Goal: Information Seeking & Learning: Learn about a topic

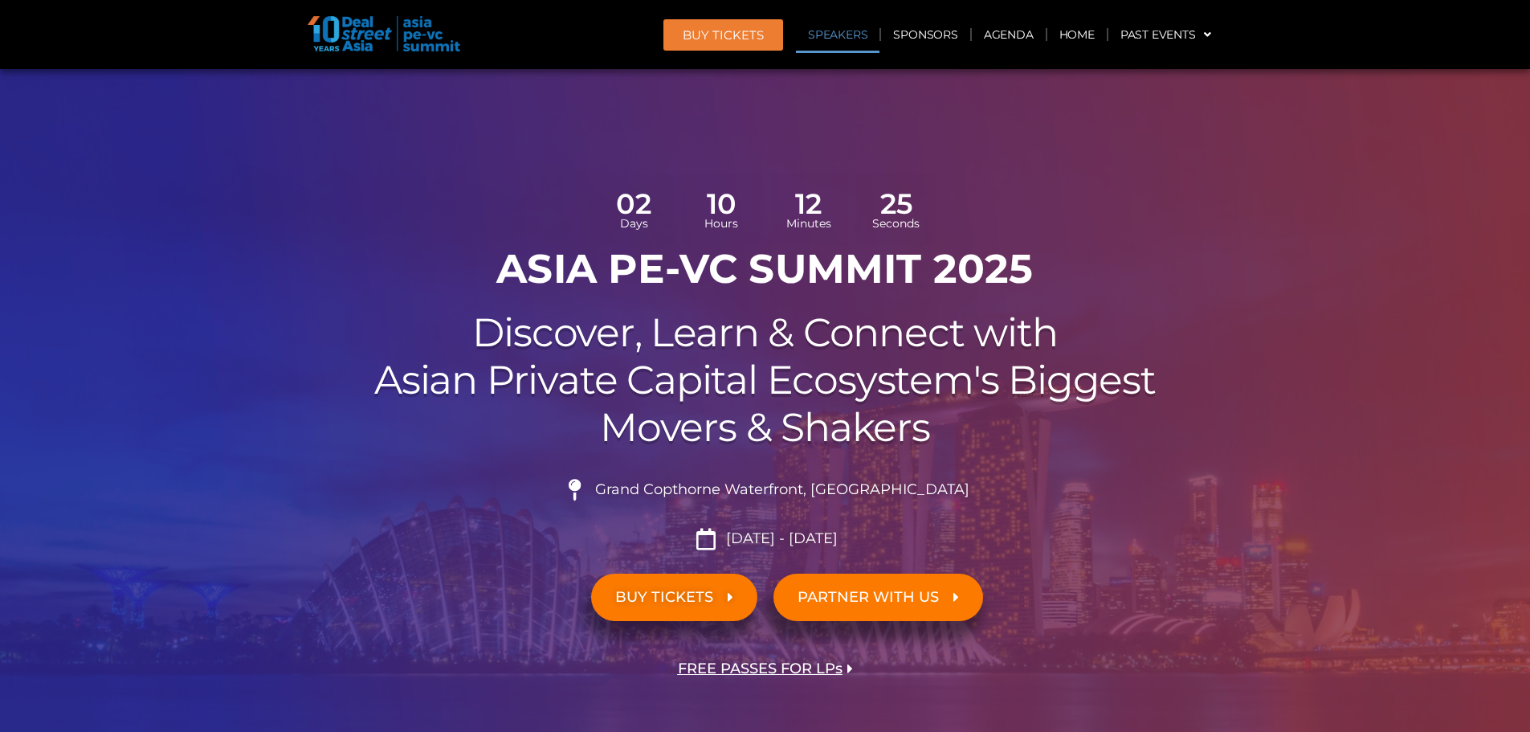
click at [841, 43] on link "Speakers" at bounding box center [838, 34] width 84 height 37
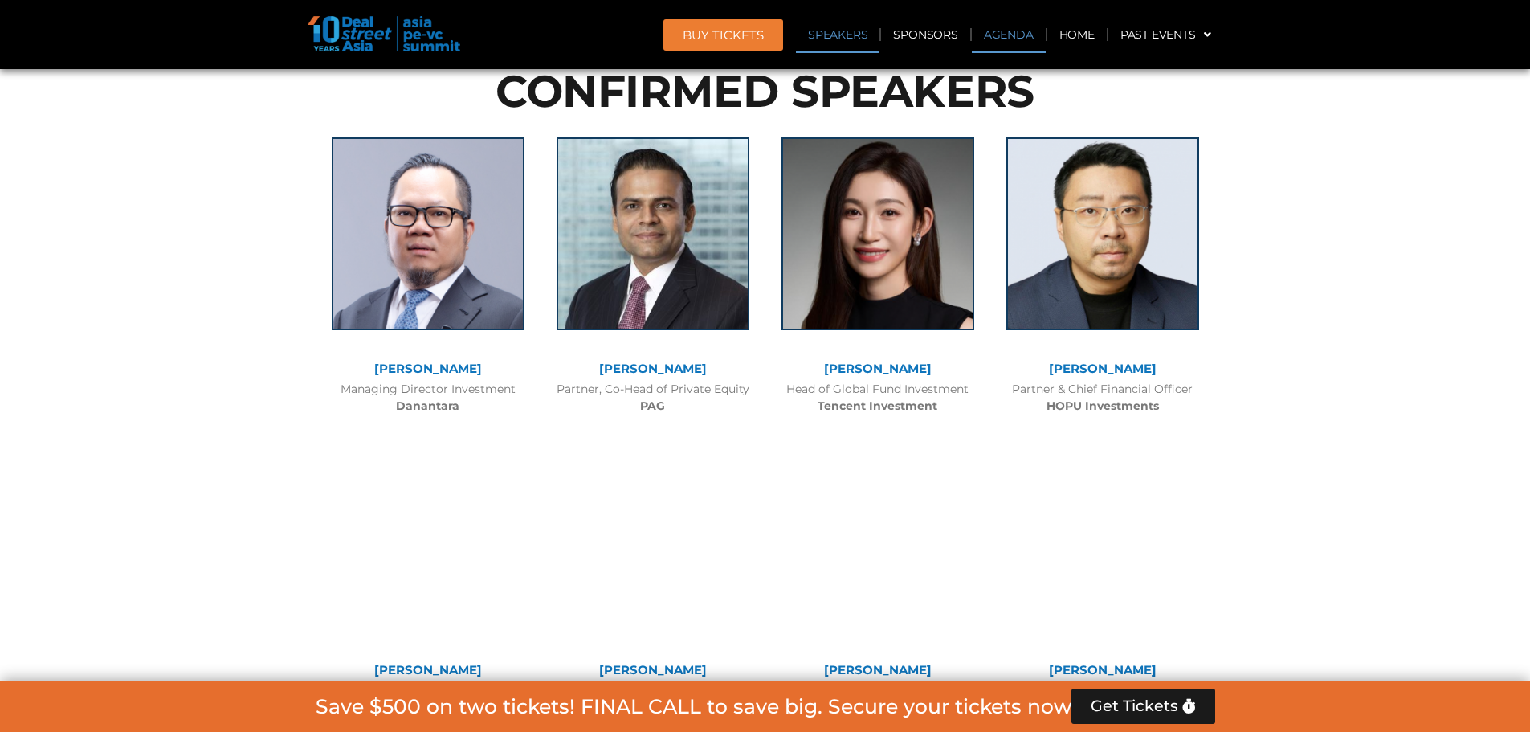
click at [994, 33] on link "Agenda" at bounding box center [1009, 34] width 74 height 37
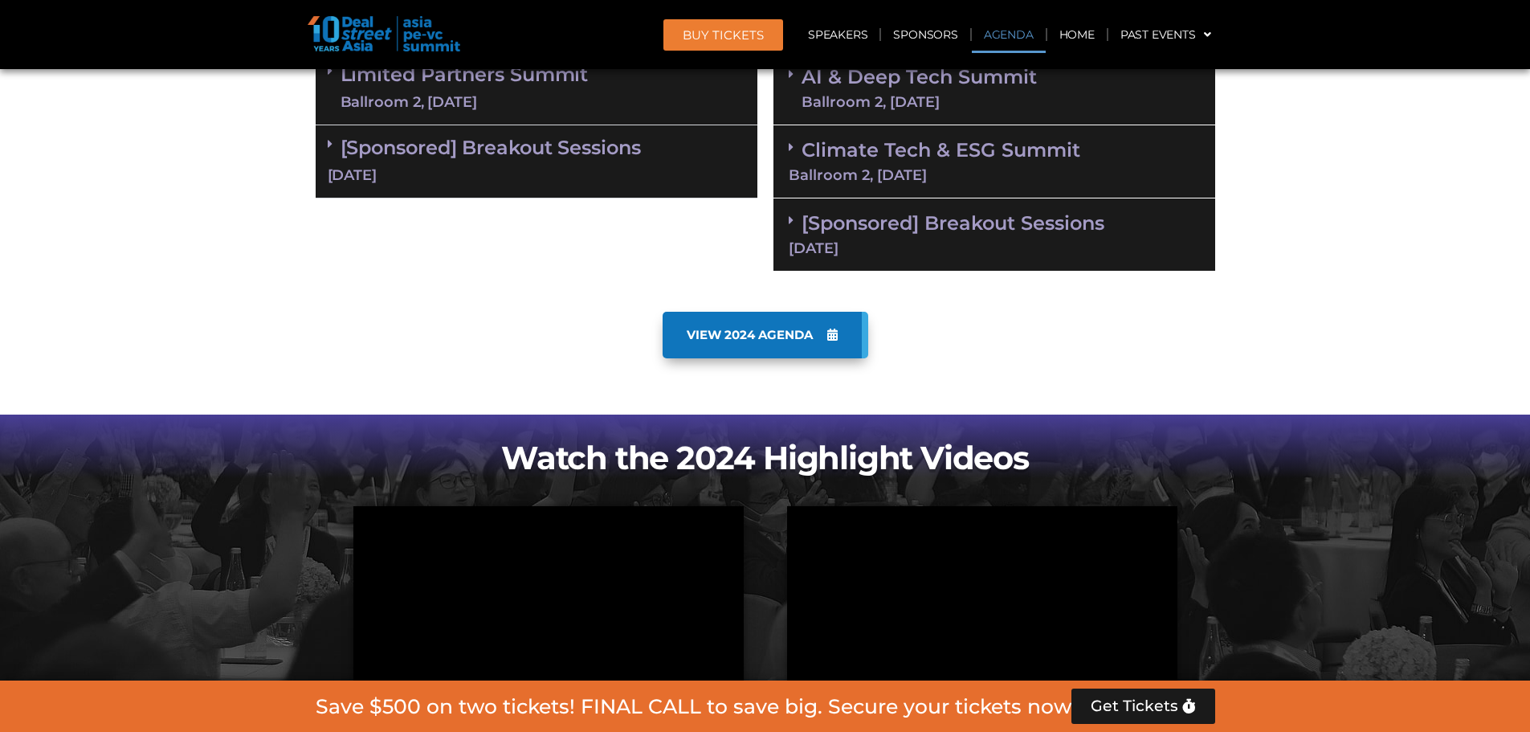
scroll to position [927, 0]
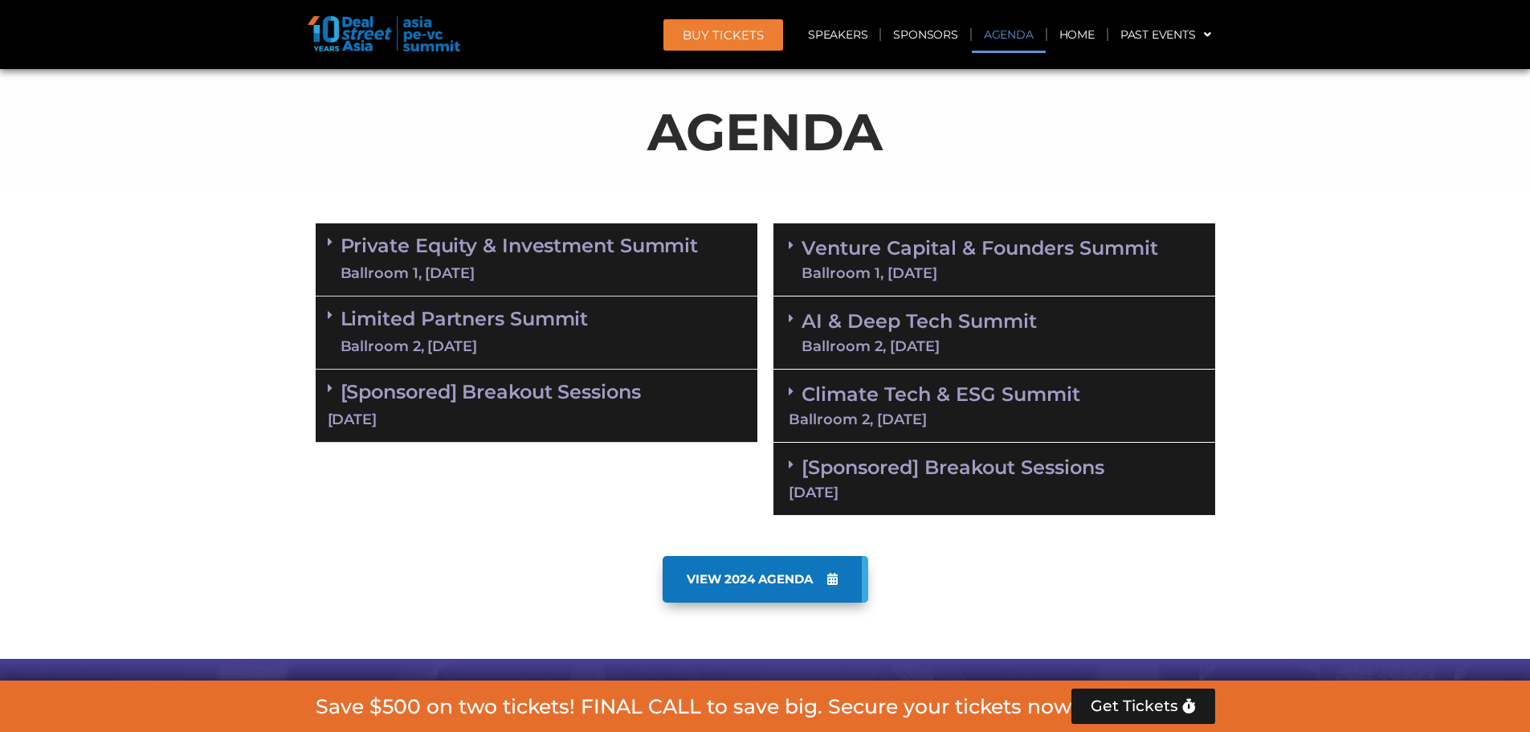
click at [967, 254] on link "Venture Capital & Founders​ Summit Ballroom 1, [DATE]" at bounding box center [980, 260] width 357 height 42
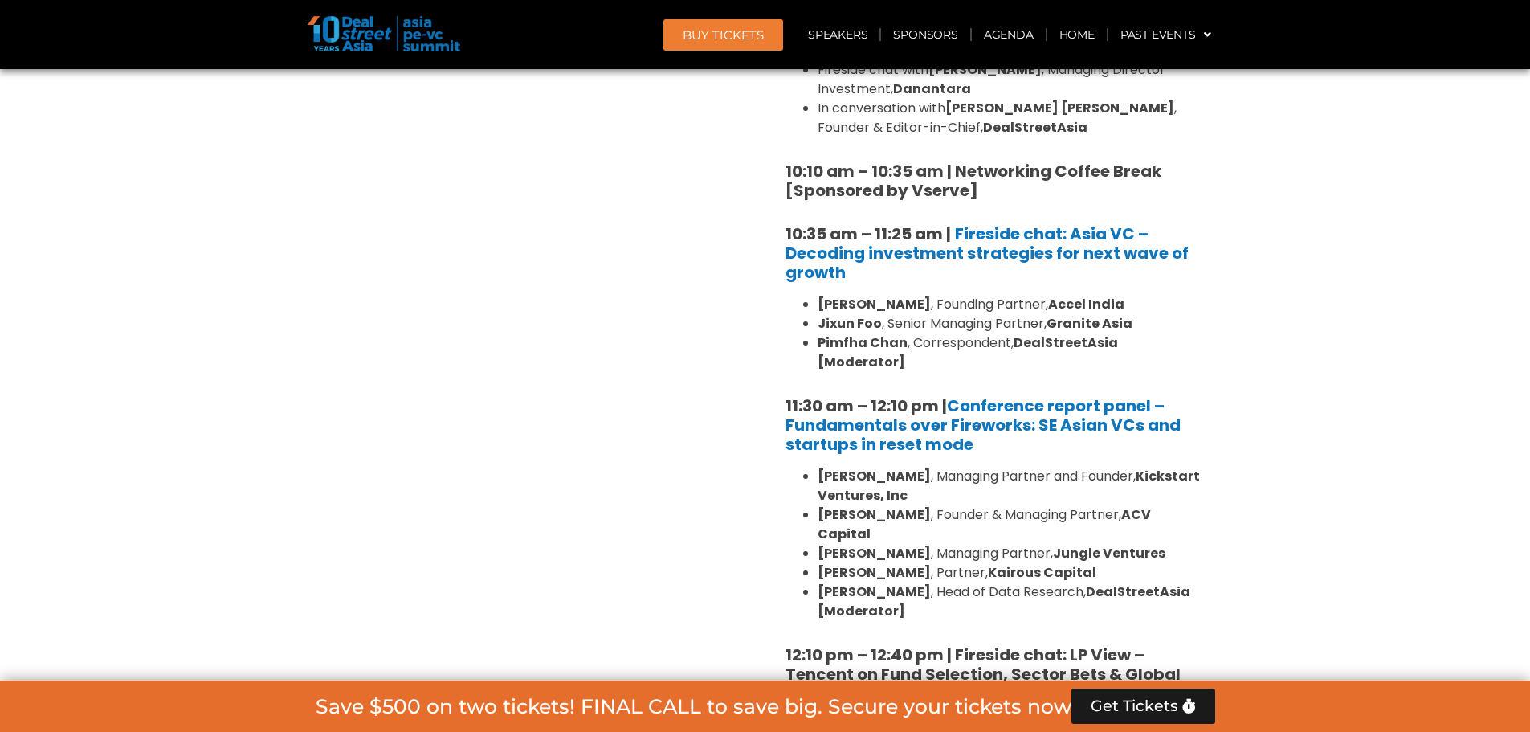
scroll to position [1569, 0]
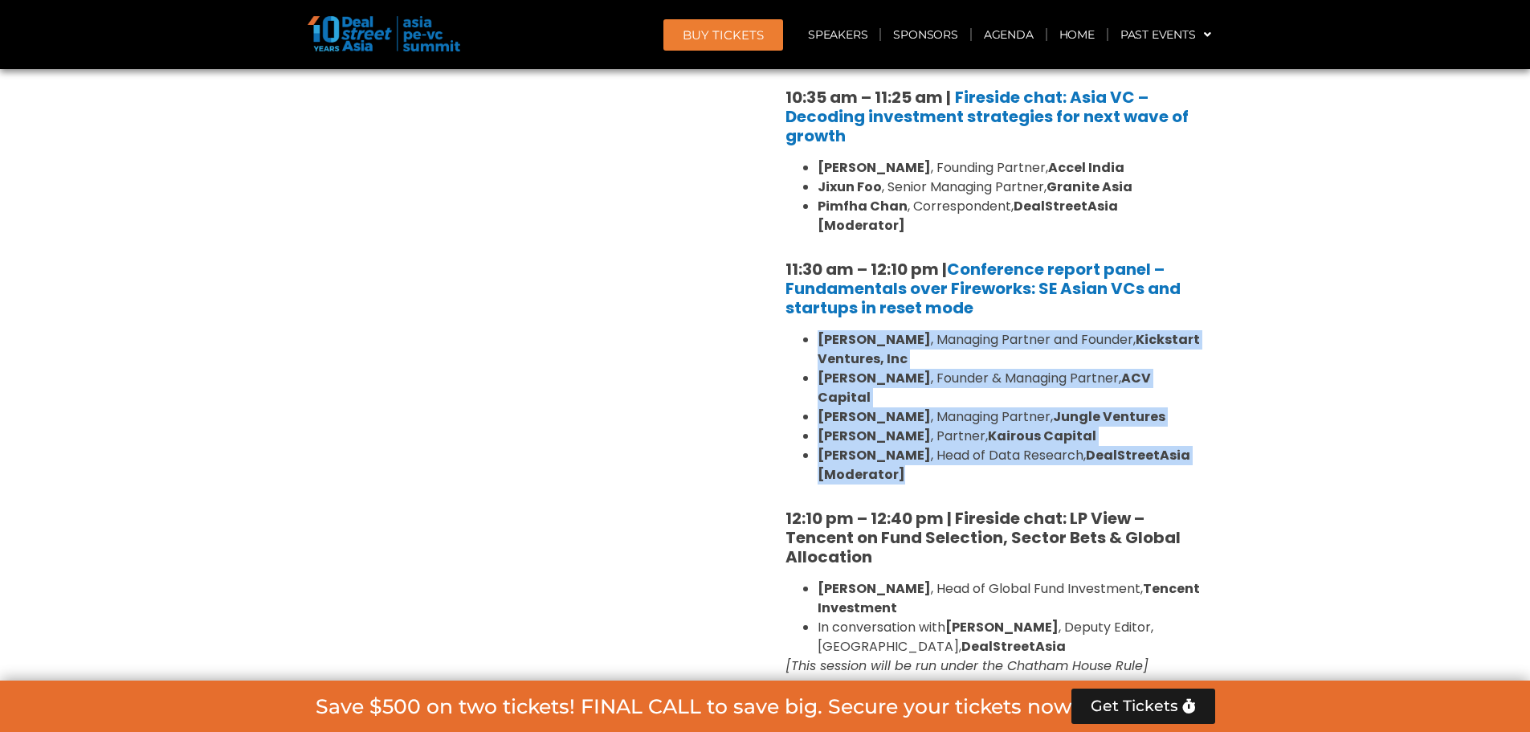
drag, startPoint x: 952, startPoint y: 442, endPoint x: 818, endPoint y: 324, distance: 178.2
click at [818, 330] on ul "[PERSON_NAME] , Managing Partner and Founder, Kickstart Ventures, Inc [PERSON_N…" at bounding box center [995, 407] width 418 height 154
copy ul "[PERSON_NAME] , Managing Partner and Founder, Kickstart Ventures, Inc [PERSON_N…"
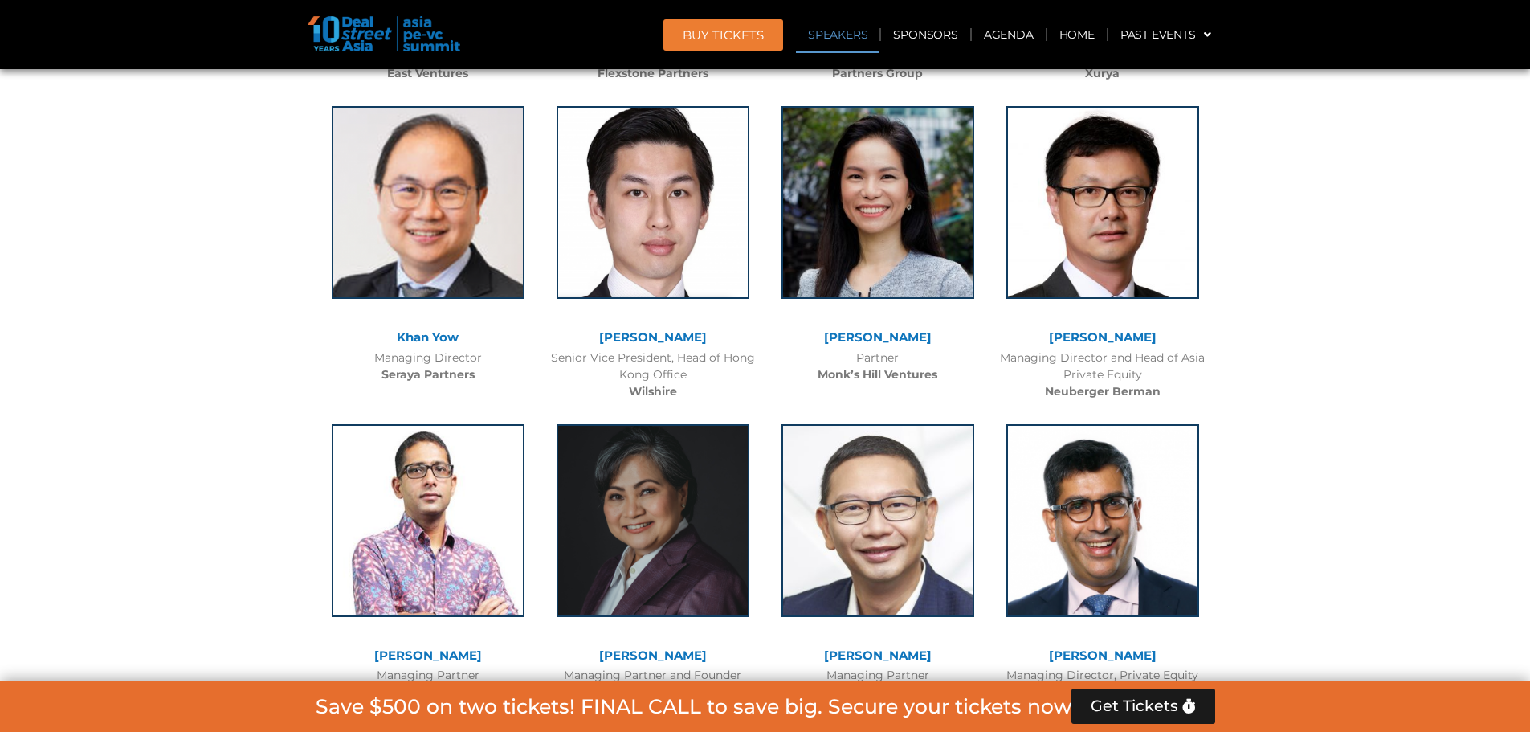
scroll to position [6340, 0]
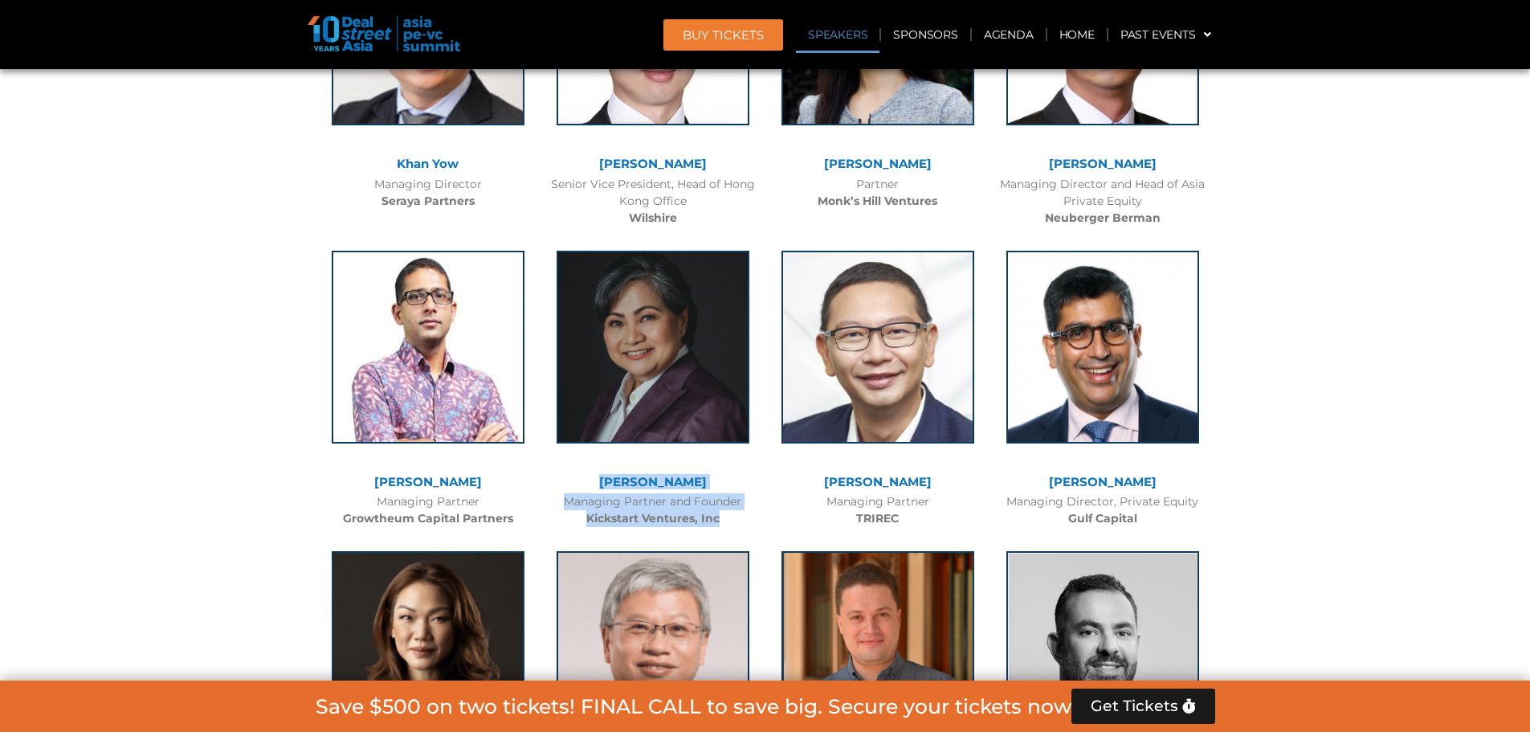
drag, startPoint x: 733, startPoint y: 402, endPoint x: 584, endPoint y: 373, distance: 152.2
click at [584, 373] on div "[PERSON_NAME] Managing Partner and Founder Kickstart Ventures, Inc" at bounding box center [653, 385] width 225 height 301
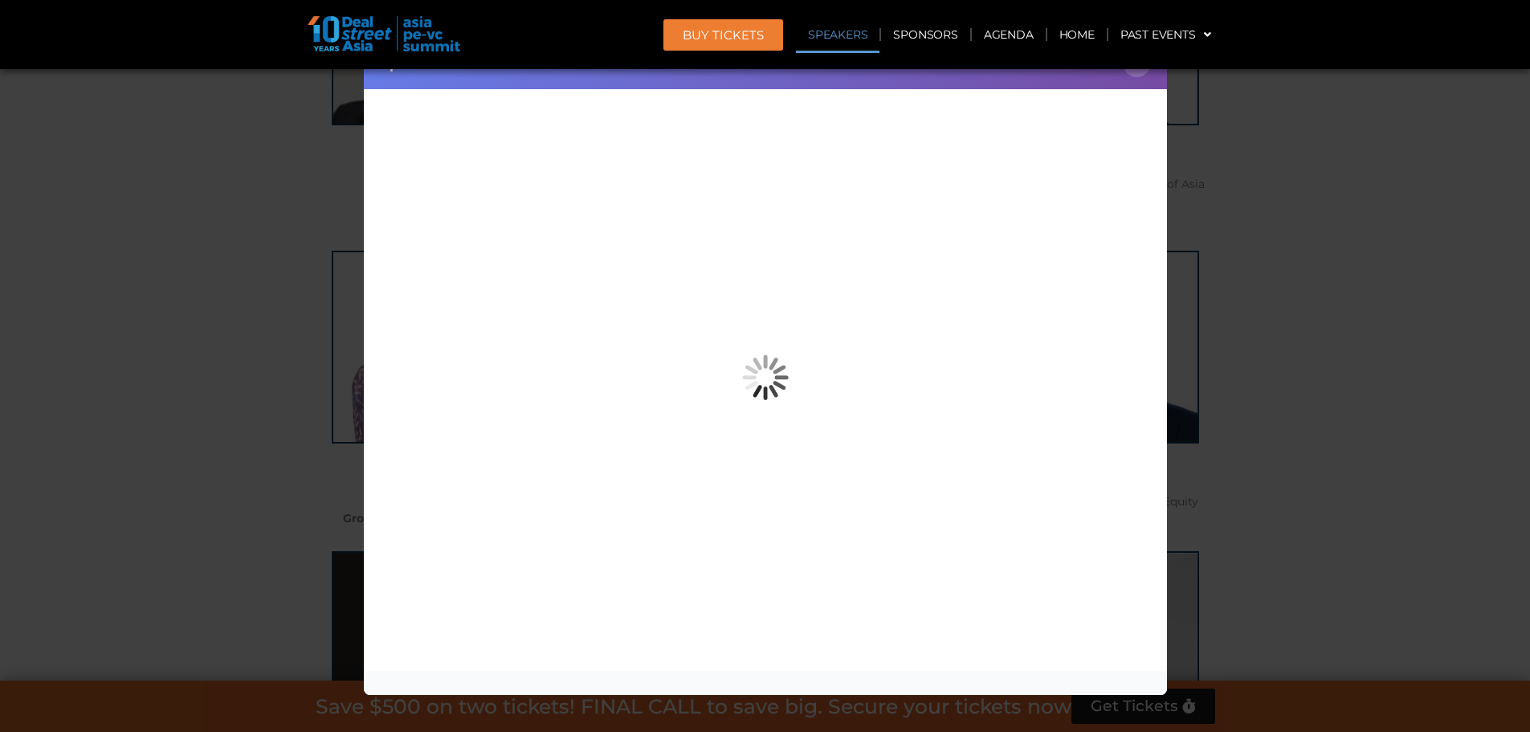
copy div "[PERSON_NAME] Managing Partner and Founder Kickstart Ventures, Inc"
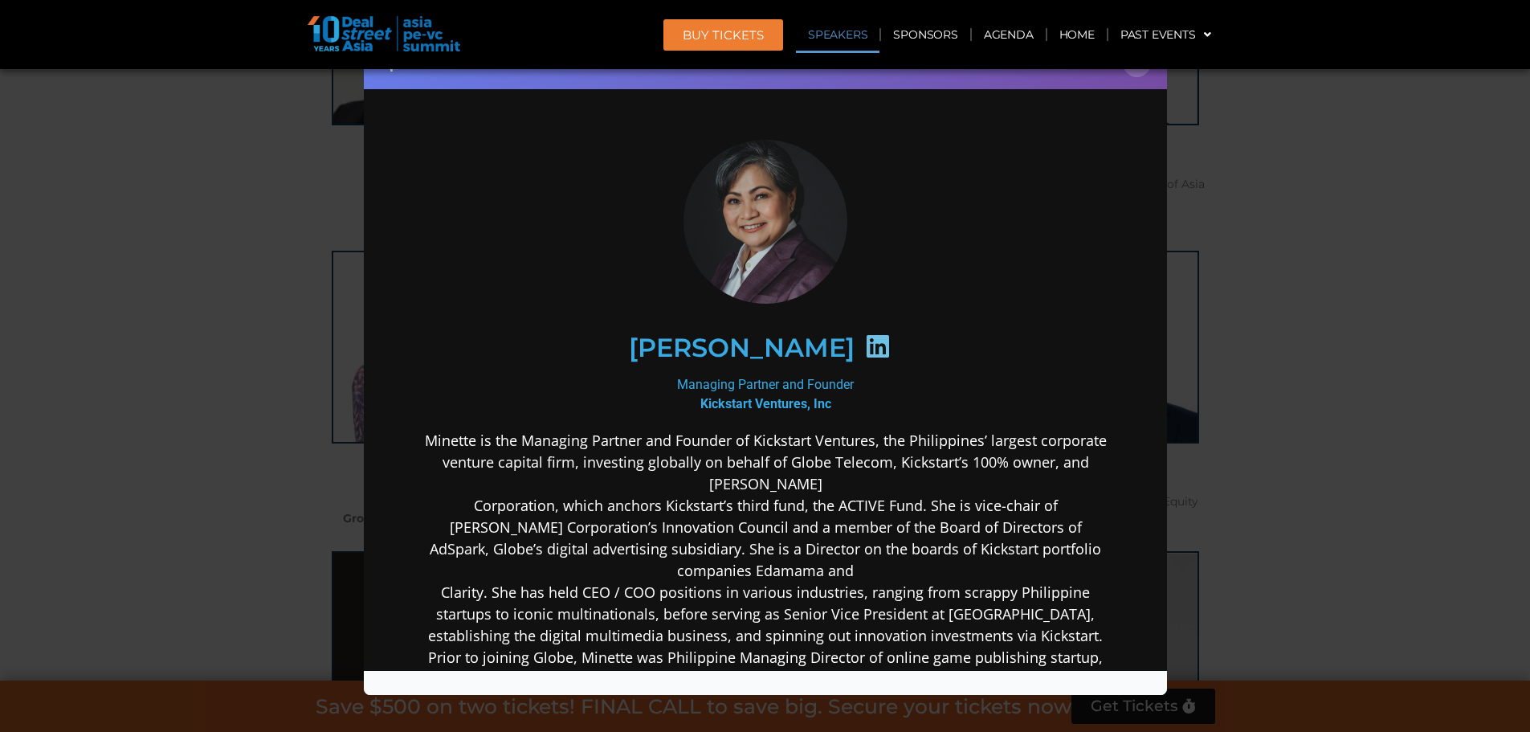
scroll to position [0, 0]
click at [1272, 217] on div "Speaker Profile ×" at bounding box center [765, 366] width 1530 height 732
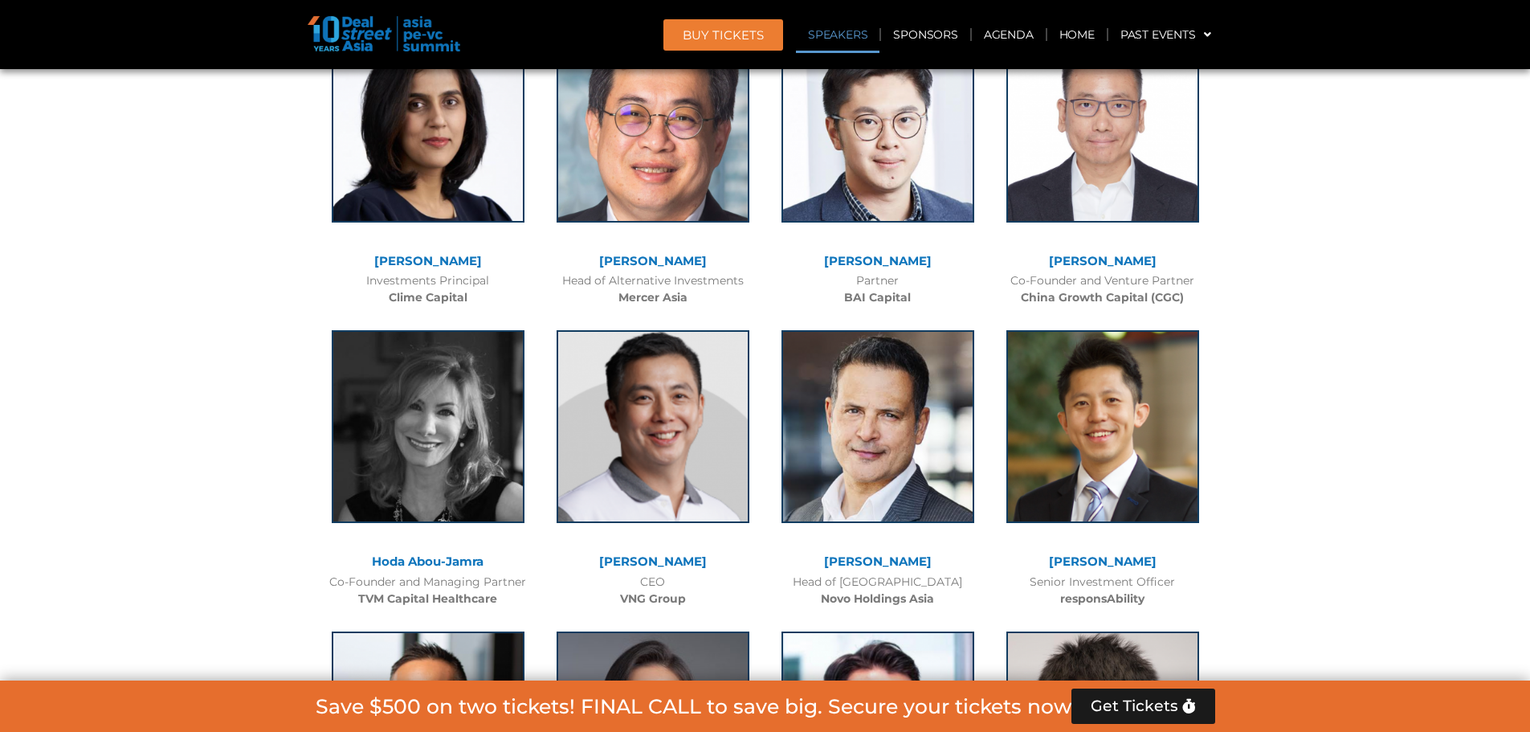
scroll to position [8831, 0]
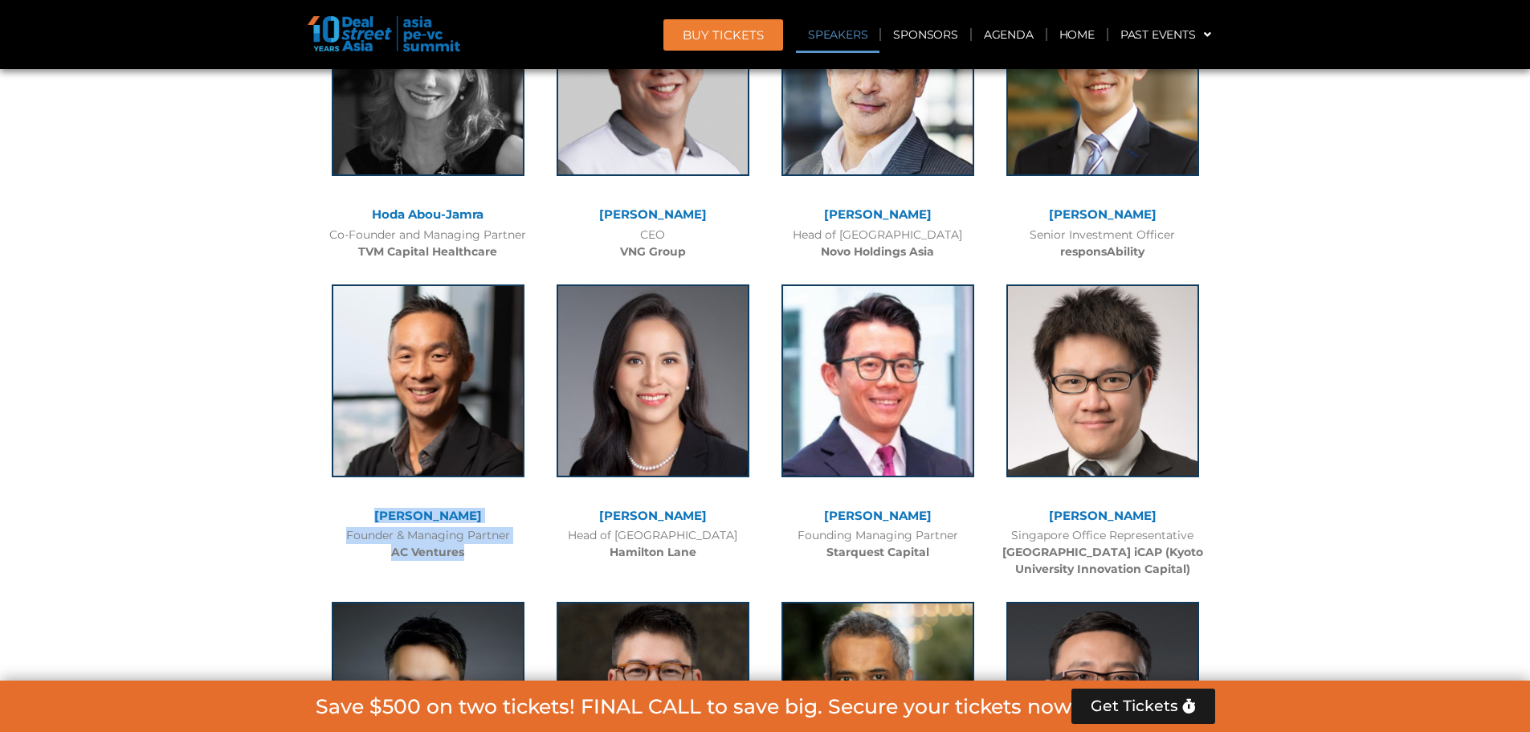
drag, startPoint x: 474, startPoint y: 402, endPoint x: 391, endPoint y: 365, distance: 90.3
click at [391, 365] on div "[PERSON_NAME] Founder & Managing Partner AC Ventures" at bounding box center [428, 418] width 225 height 301
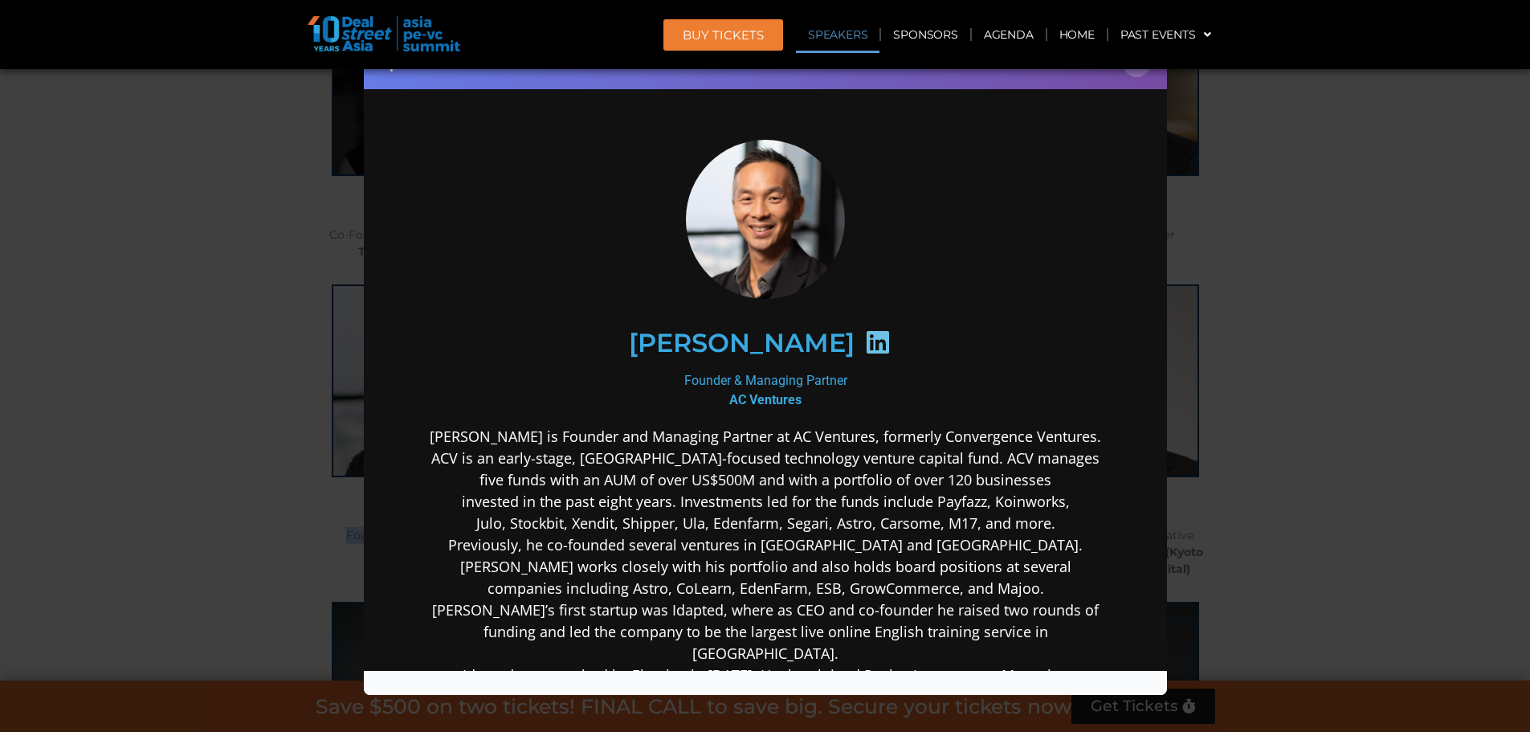
scroll to position [0, 0]
click at [226, 308] on div "Speaker Profile ×" at bounding box center [765, 366] width 1530 height 732
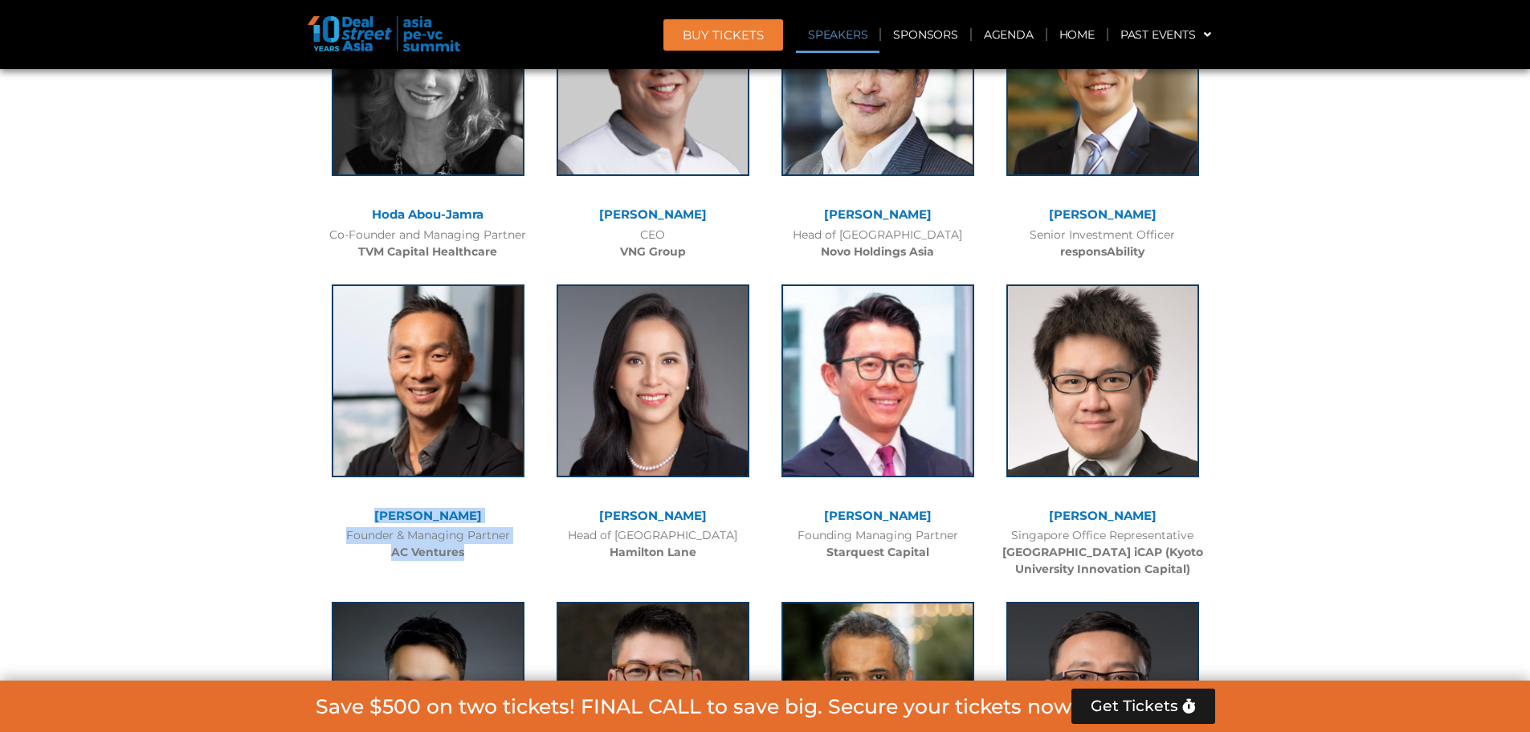
drag, startPoint x: 480, startPoint y: 410, endPoint x: 379, endPoint y: 361, distance: 112.4
click at [379, 361] on div "[PERSON_NAME] Founder & Managing Partner AC Ventures" at bounding box center [428, 418] width 225 height 301
copy div "[PERSON_NAME] Founder & Managing Partner AC Ventures"
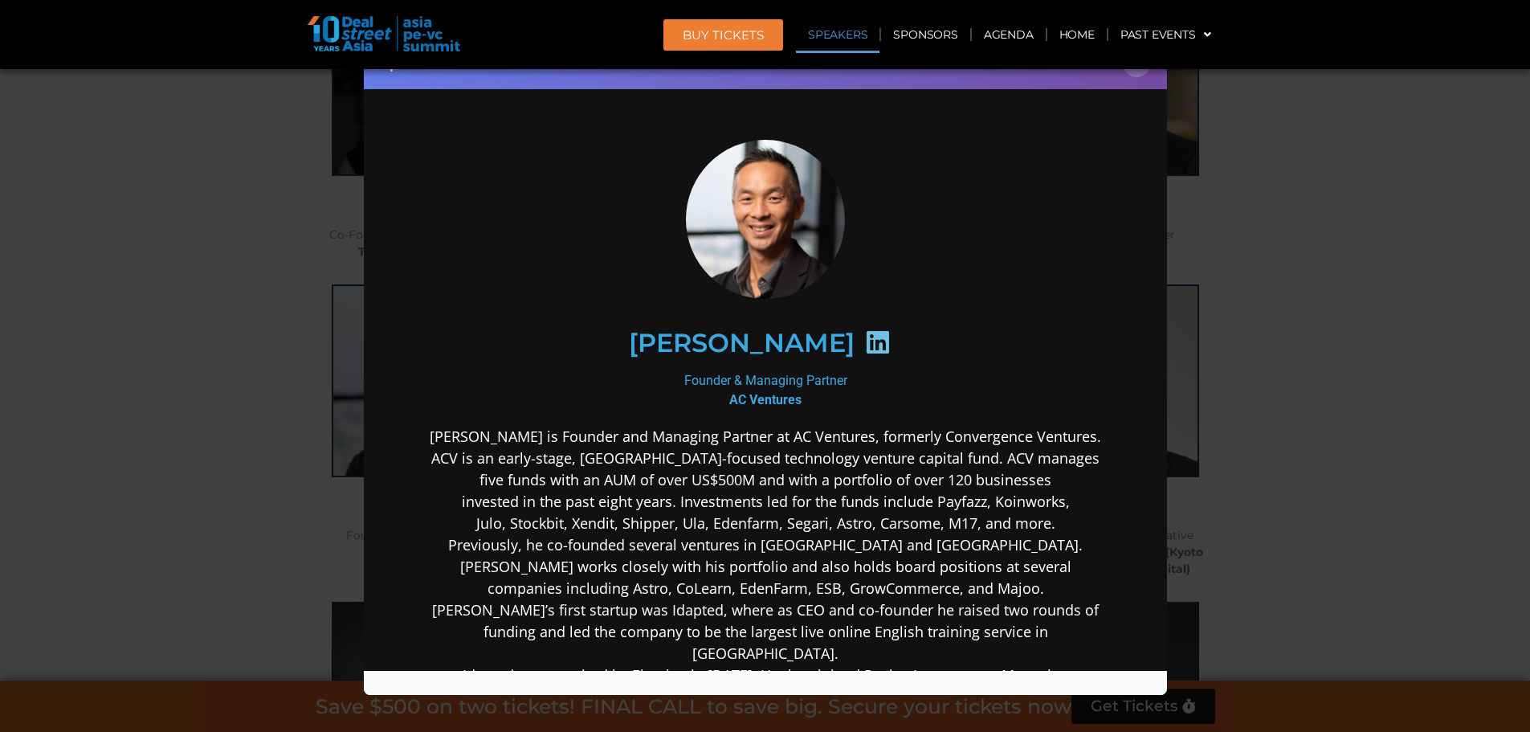
click at [1292, 292] on div "Speaker Profile ×" at bounding box center [765, 366] width 1530 height 732
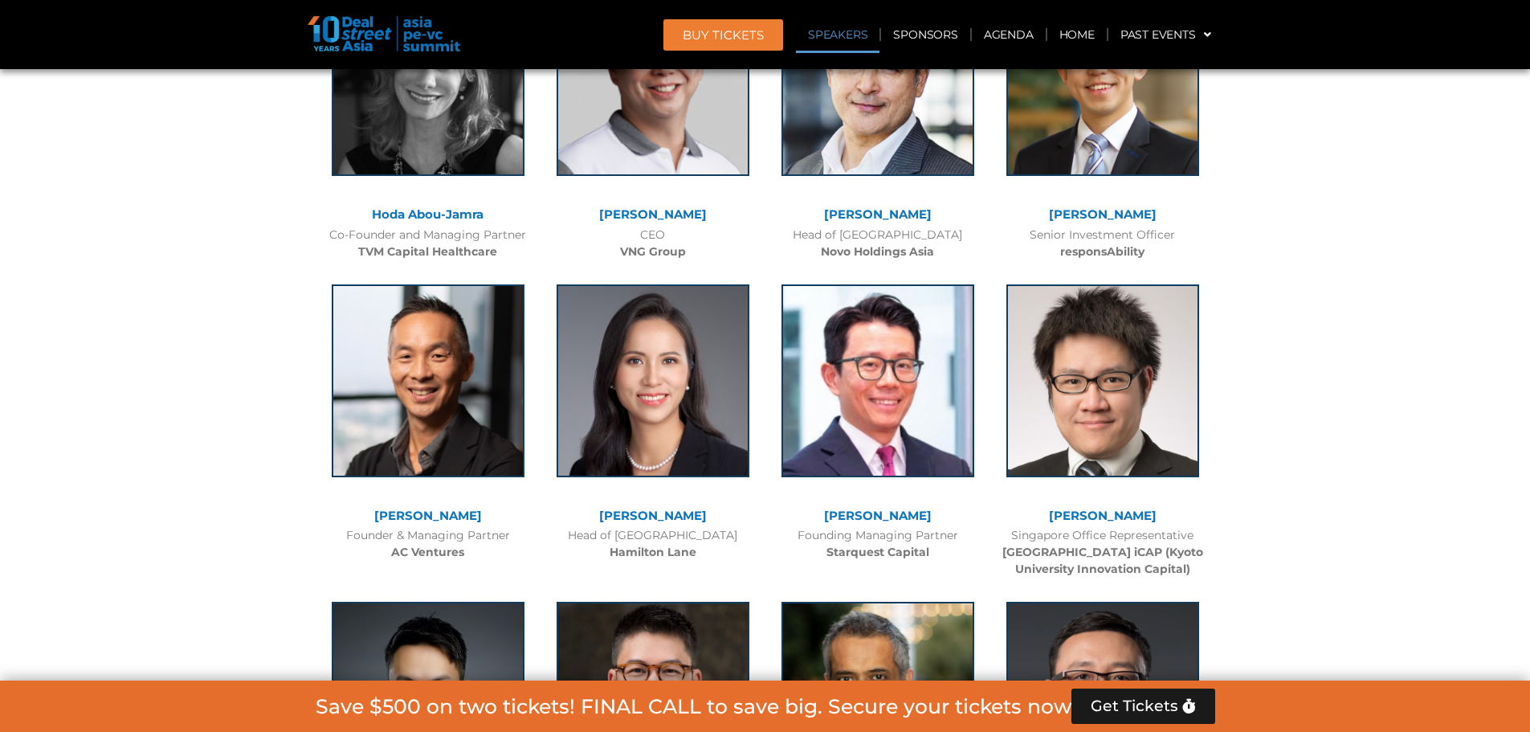
scroll to position [9483, 0]
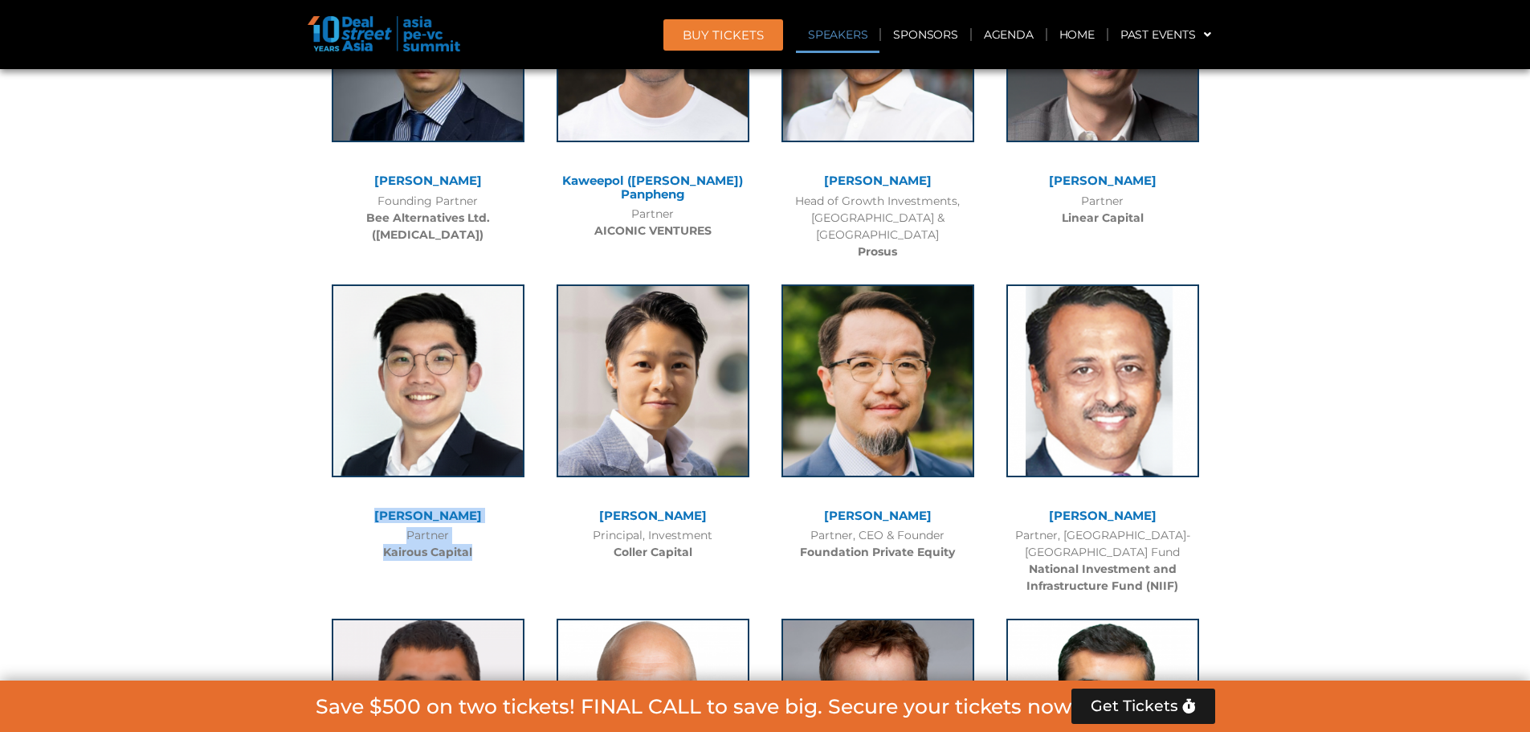
drag, startPoint x: 500, startPoint y: 408, endPoint x: 379, endPoint y: 371, distance: 126.0
click at [379, 371] on div "[PERSON_NAME] Partner Kairous Capital" at bounding box center [428, 418] width 225 height 301
copy div "[PERSON_NAME] Partner Kairous Capital"
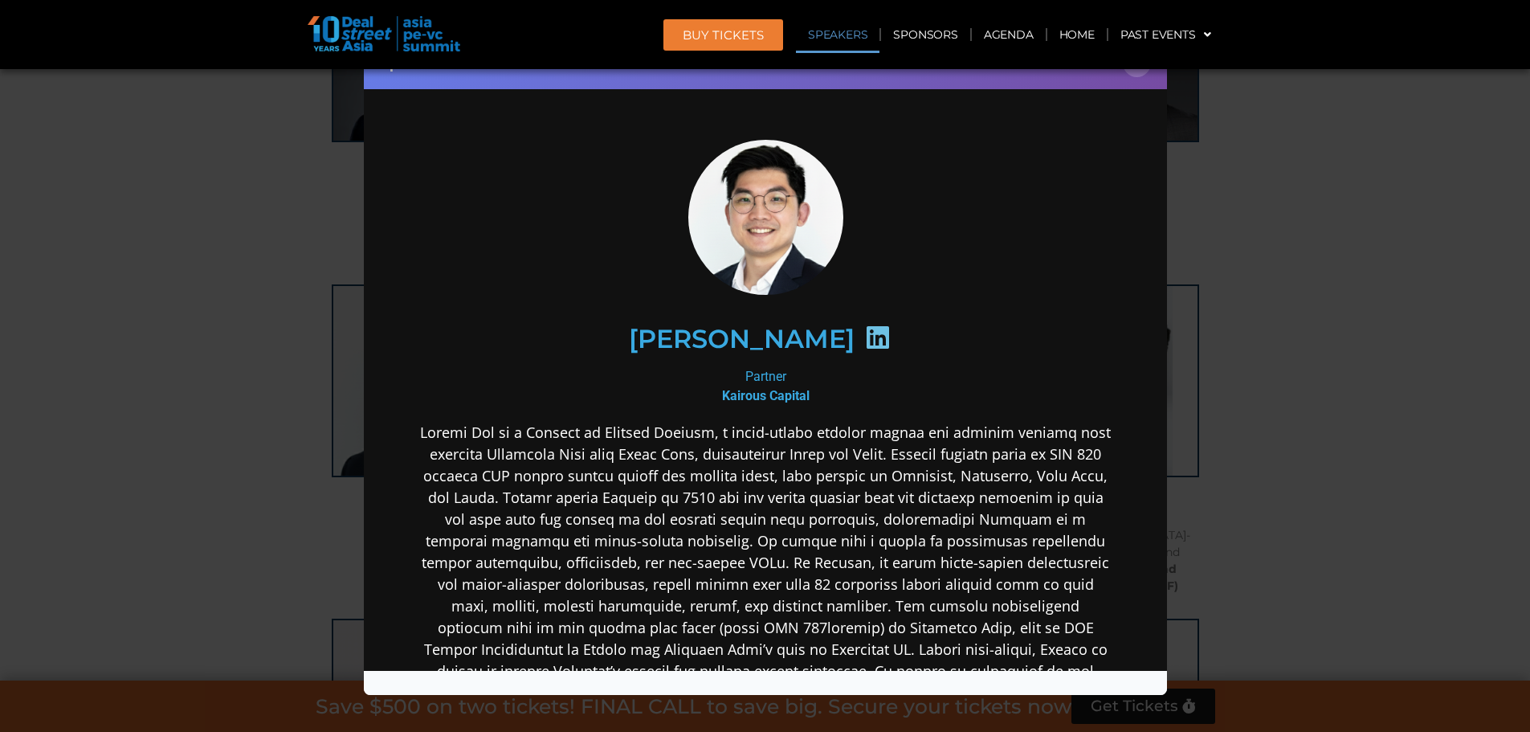
scroll to position [0, 0]
drag, startPoint x: 810, startPoint y: 390, endPoint x: 726, endPoint y: 378, distance: 85.2
click at [726, 378] on div "Partner Kairous Capital" at bounding box center [765, 385] width 694 height 39
copy div "Partner Kairous Capital"
click at [1272, 395] on div "Speaker Profile ×" at bounding box center [765, 366] width 1530 height 732
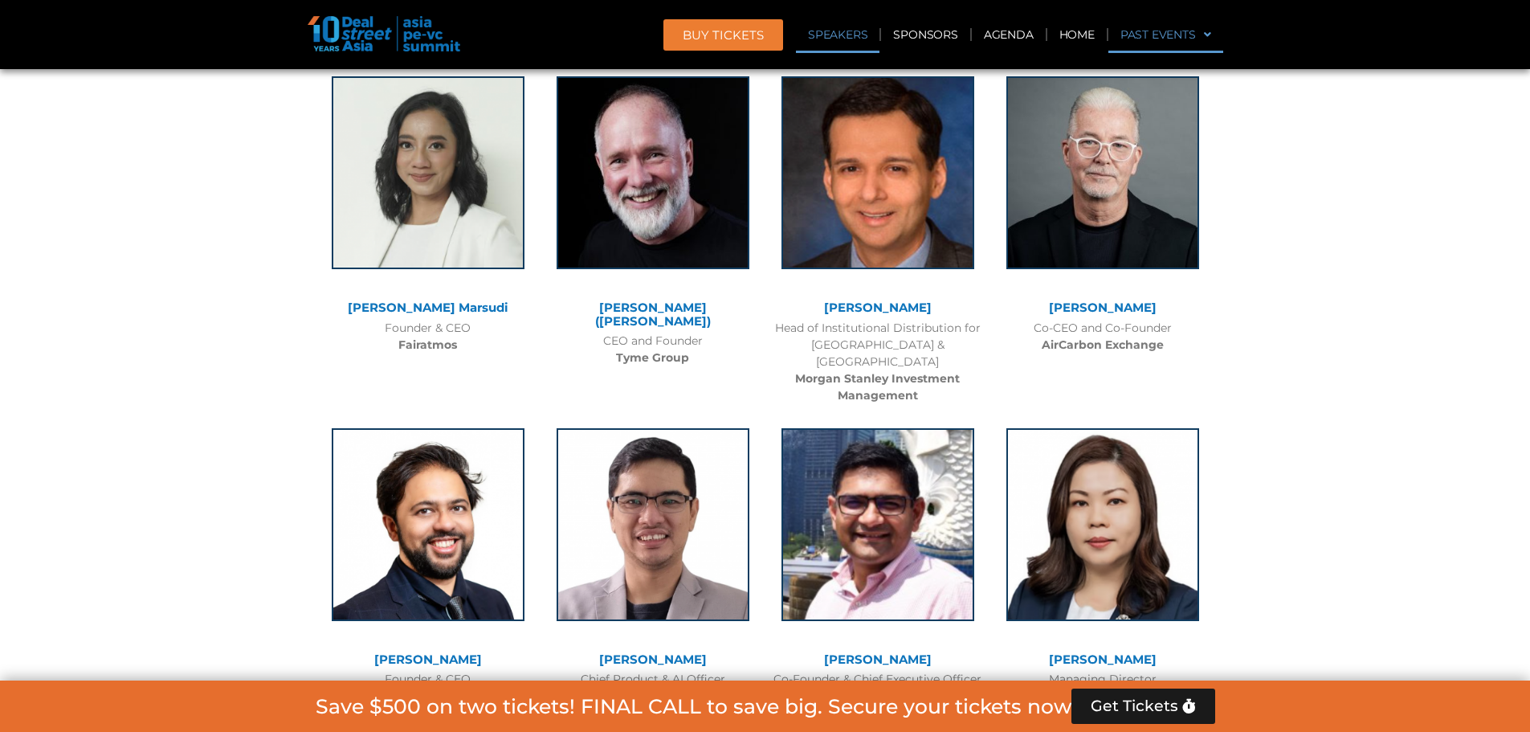
scroll to position [12809, 0]
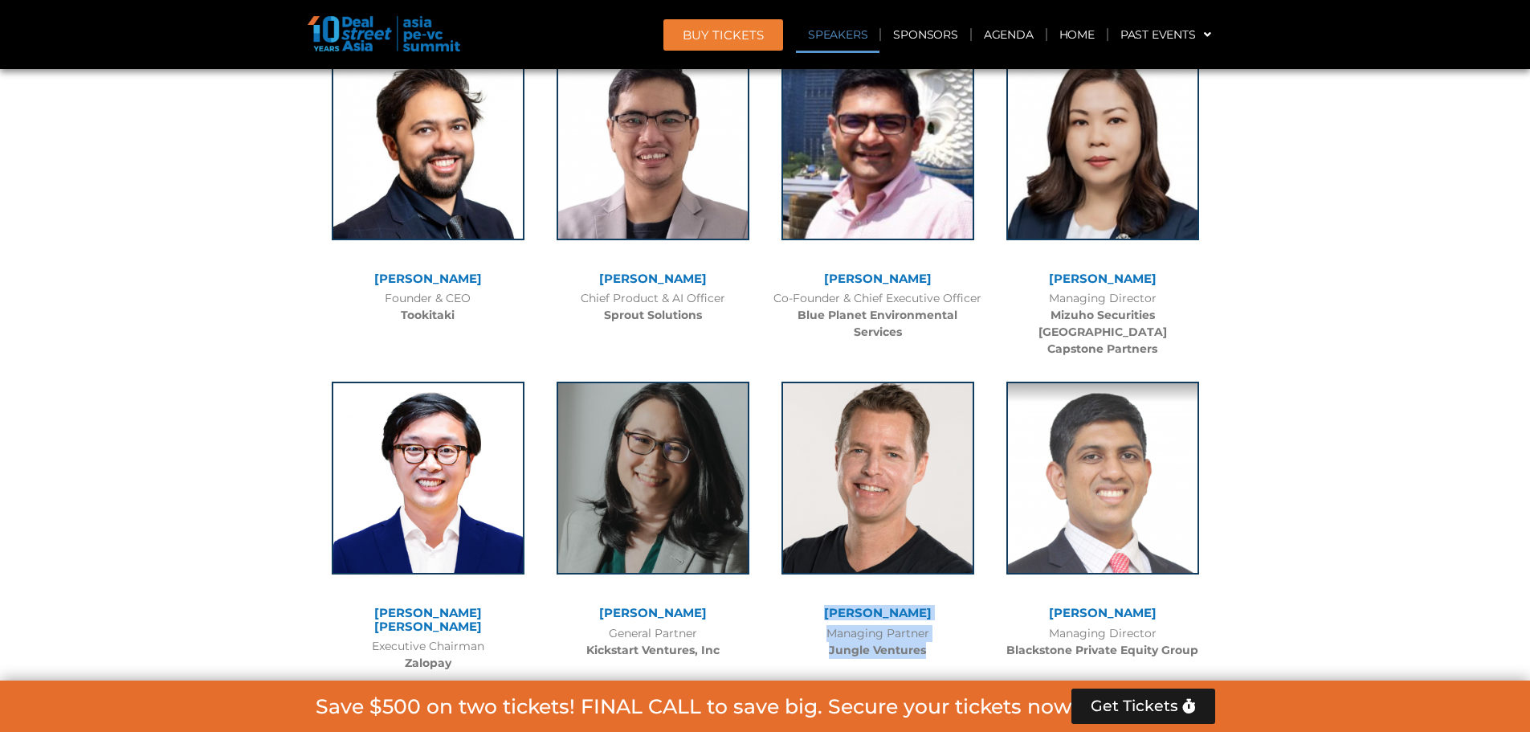
drag, startPoint x: 954, startPoint y: 404, endPoint x: 826, endPoint y: 371, distance: 132.7
click at [826, 371] on div "[PERSON_NAME] Managing Partner Jungle Ventures" at bounding box center [877, 515] width 225 height 301
copy div "[PERSON_NAME] Managing Partner Jungle Ventures"
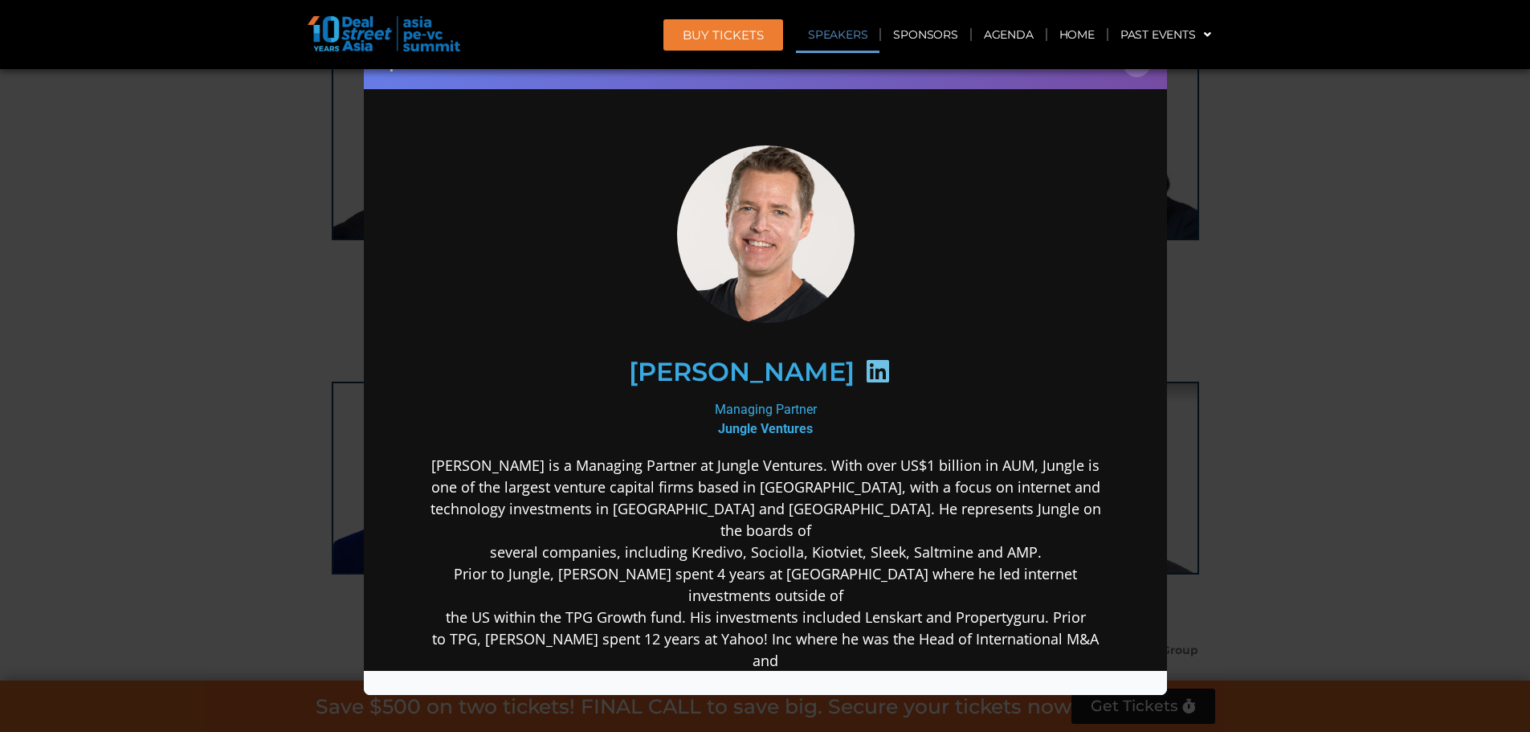
scroll to position [0, 0]
click at [1202, 210] on div "Speaker Profile ×" at bounding box center [765, 366] width 1530 height 732
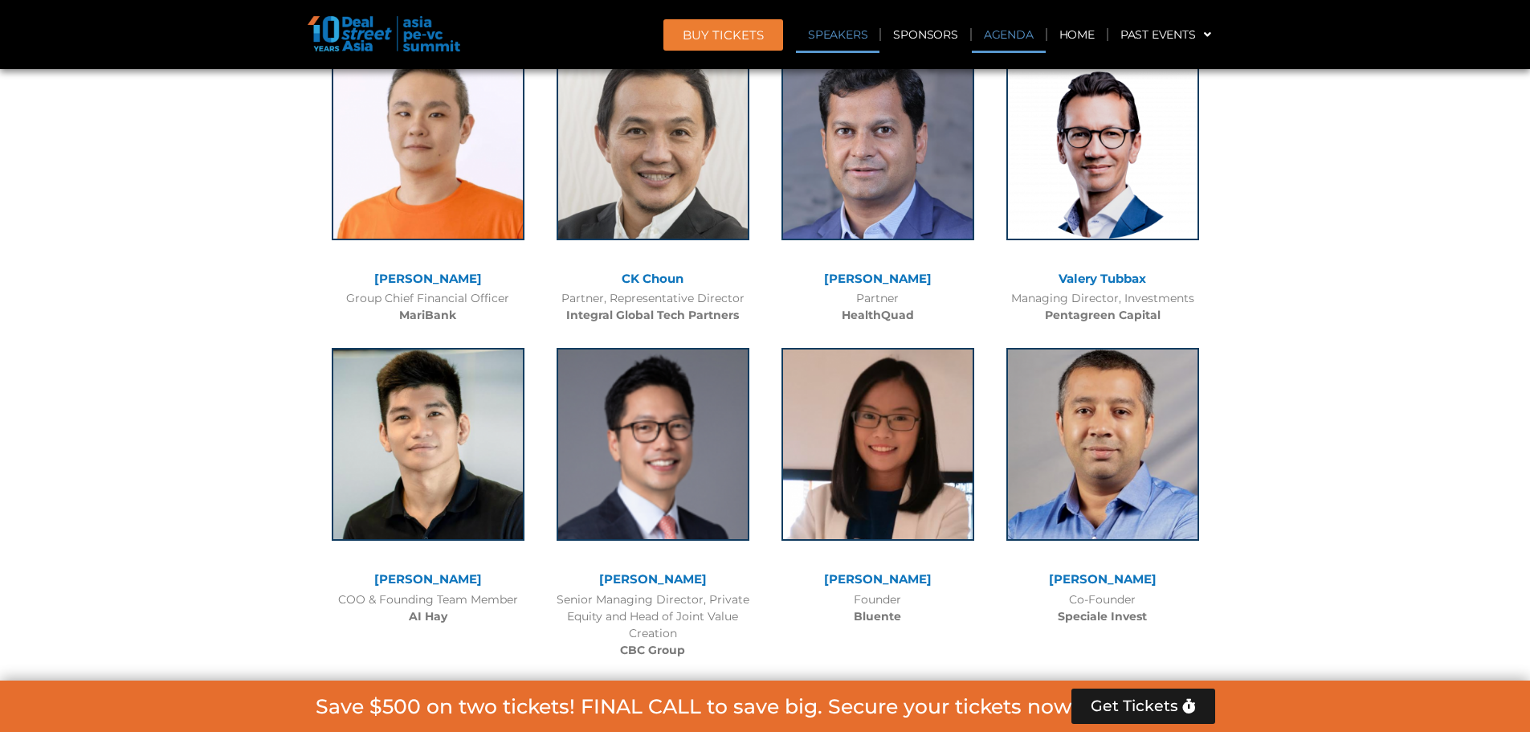
scroll to position [12838, 0]
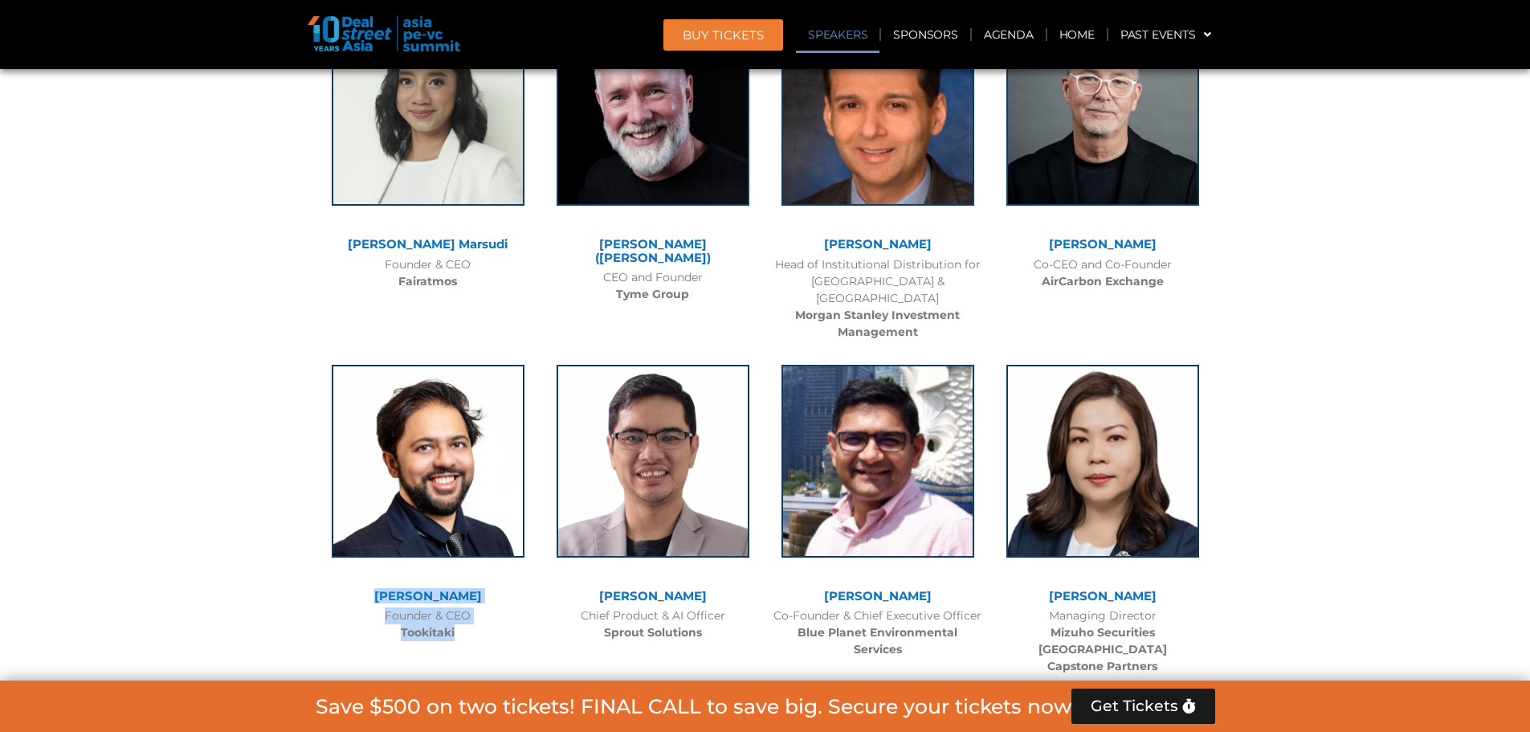
drag, startPoint x: 465, startPoint y: 412, endPoint x: 357, endPoint y: 361, distance: 120.0
click at [357, 361] on div "[PERSON_NAME] Founder & CEO Tookitaki" at bounding box center [428, 499] width 225 height 301
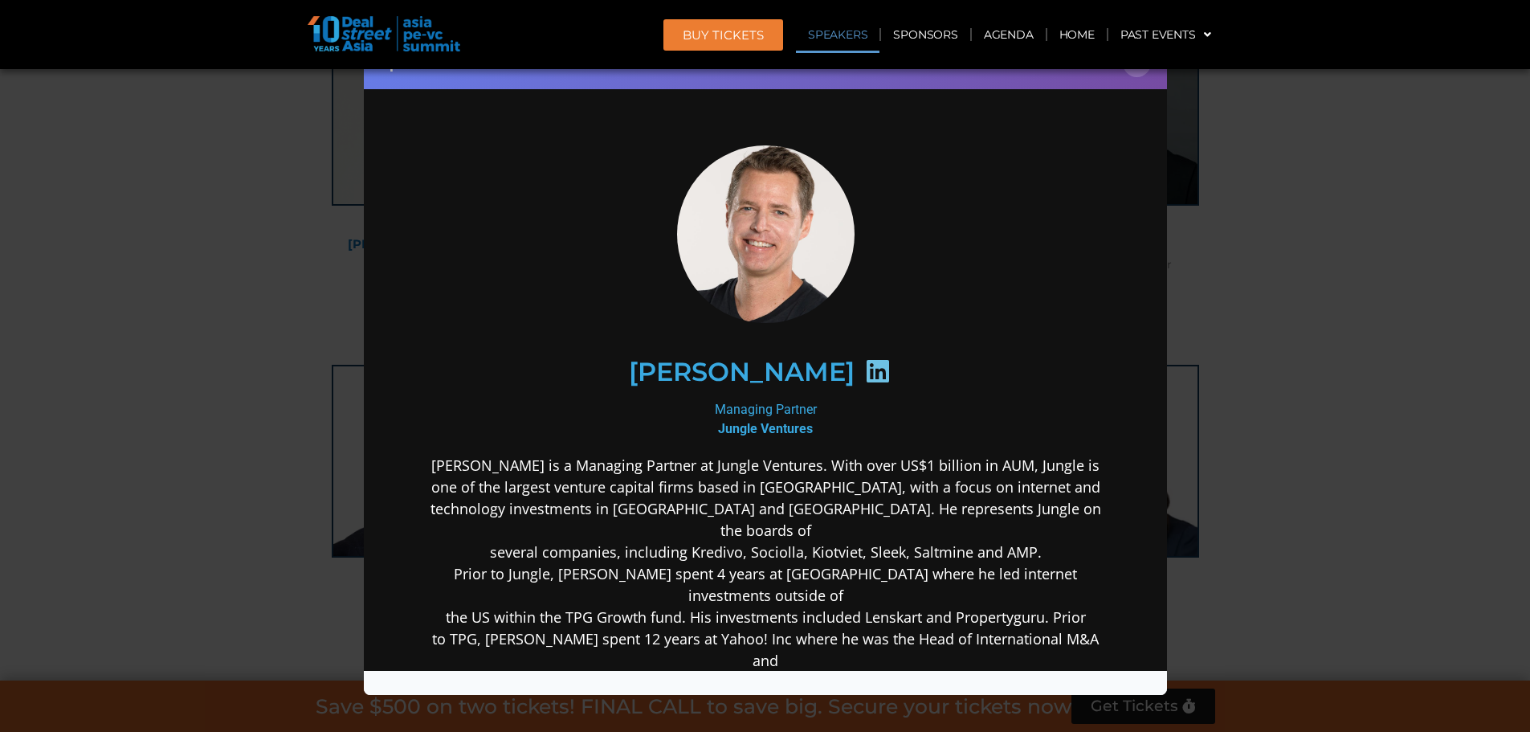
copy div "[PERSON_NAME] Founder & CEO Tookitaki"
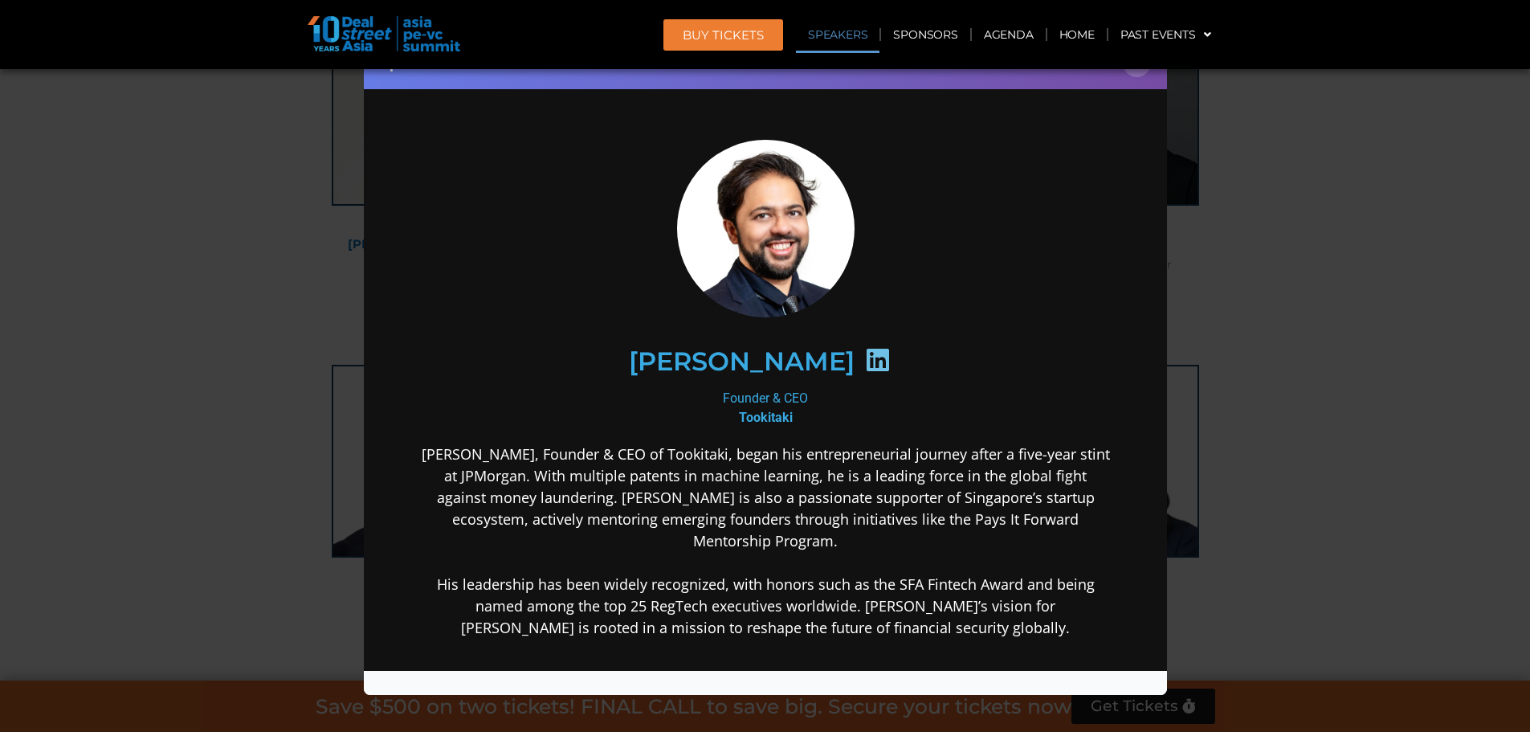
scroll to position [13974, 0]
click at [1239, 198] on div "Speaker Profile ×" at bounding box center [765, 366] width 1530 height 732
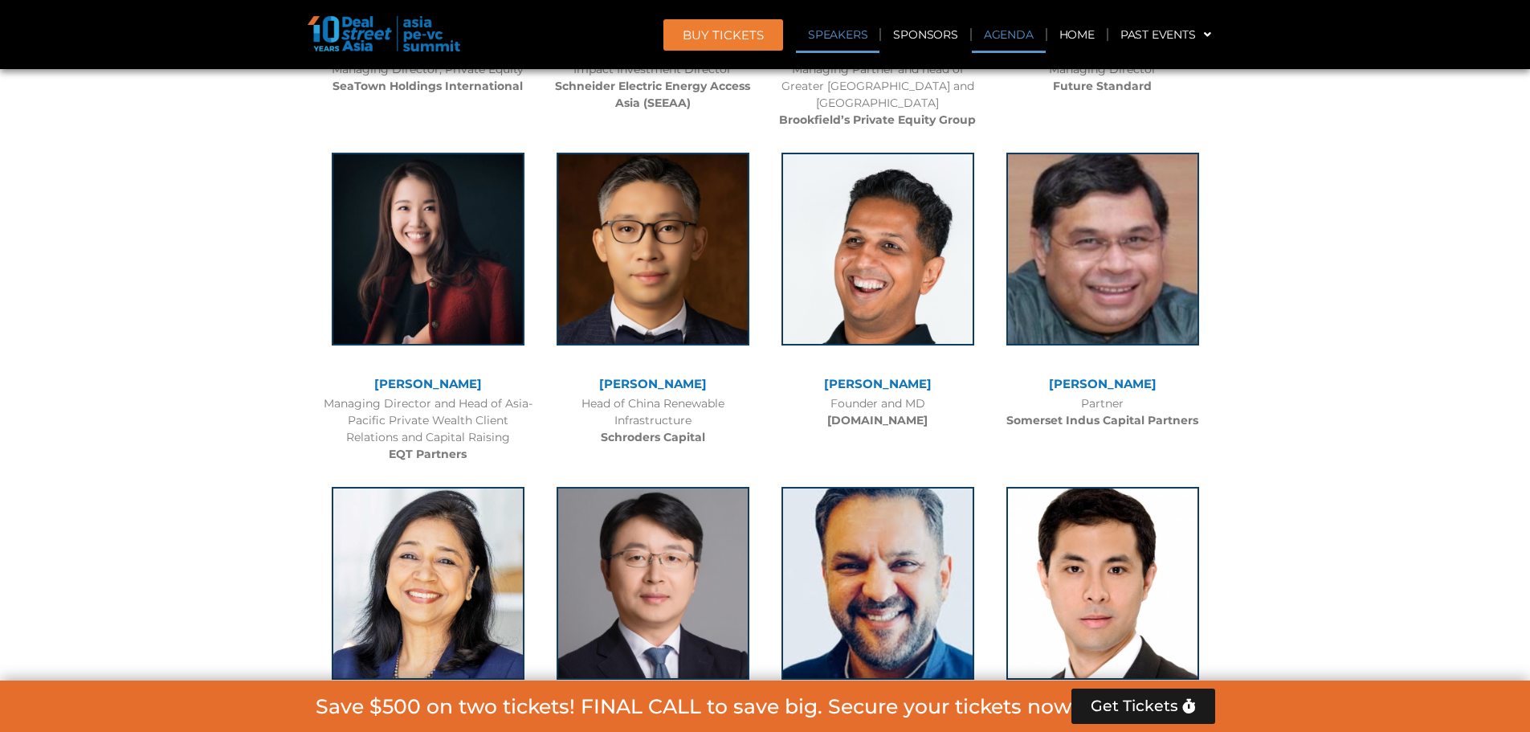
click at [1010, 27] on link "Agenda" at bounding box center [1009, 34] width 74 height 37
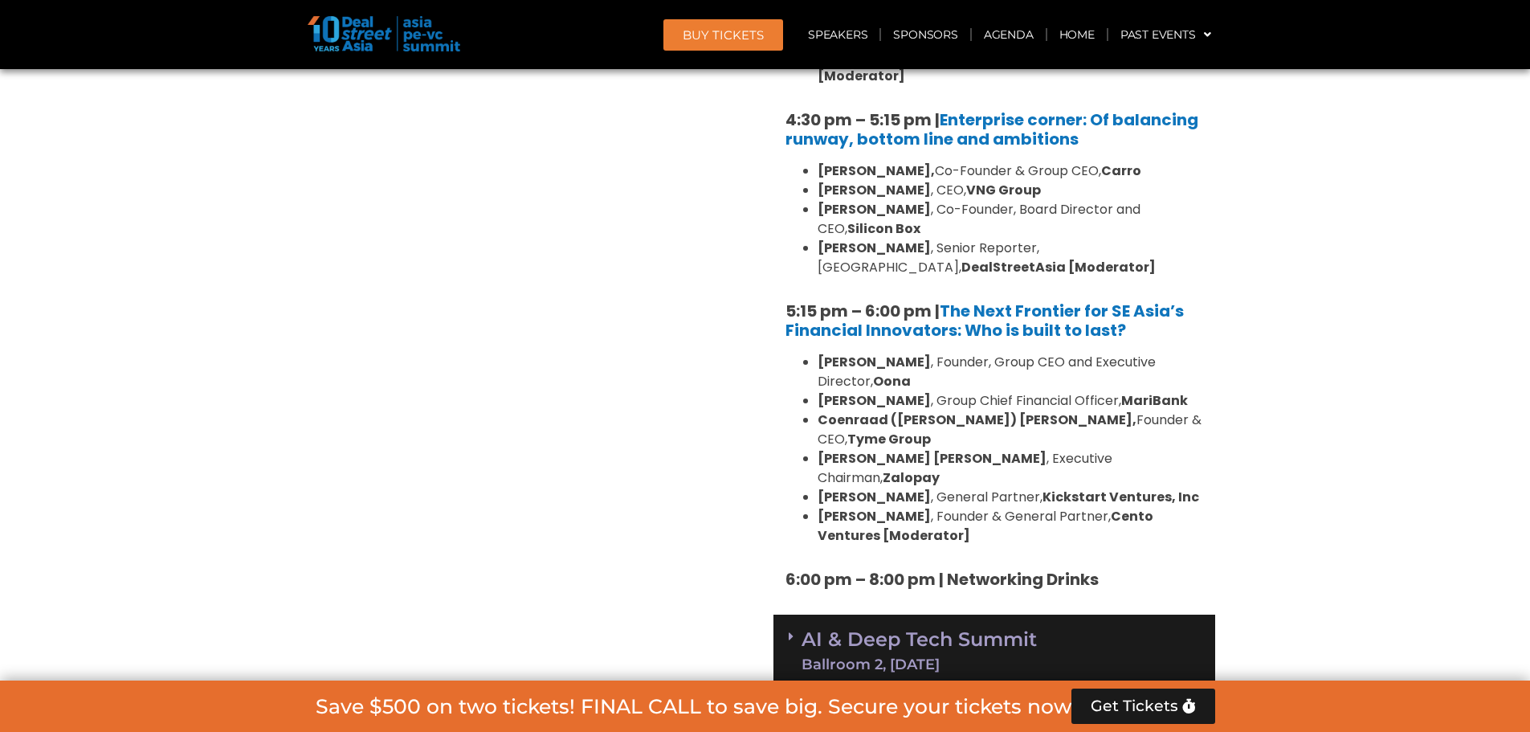
scroll to position [3176, 0]
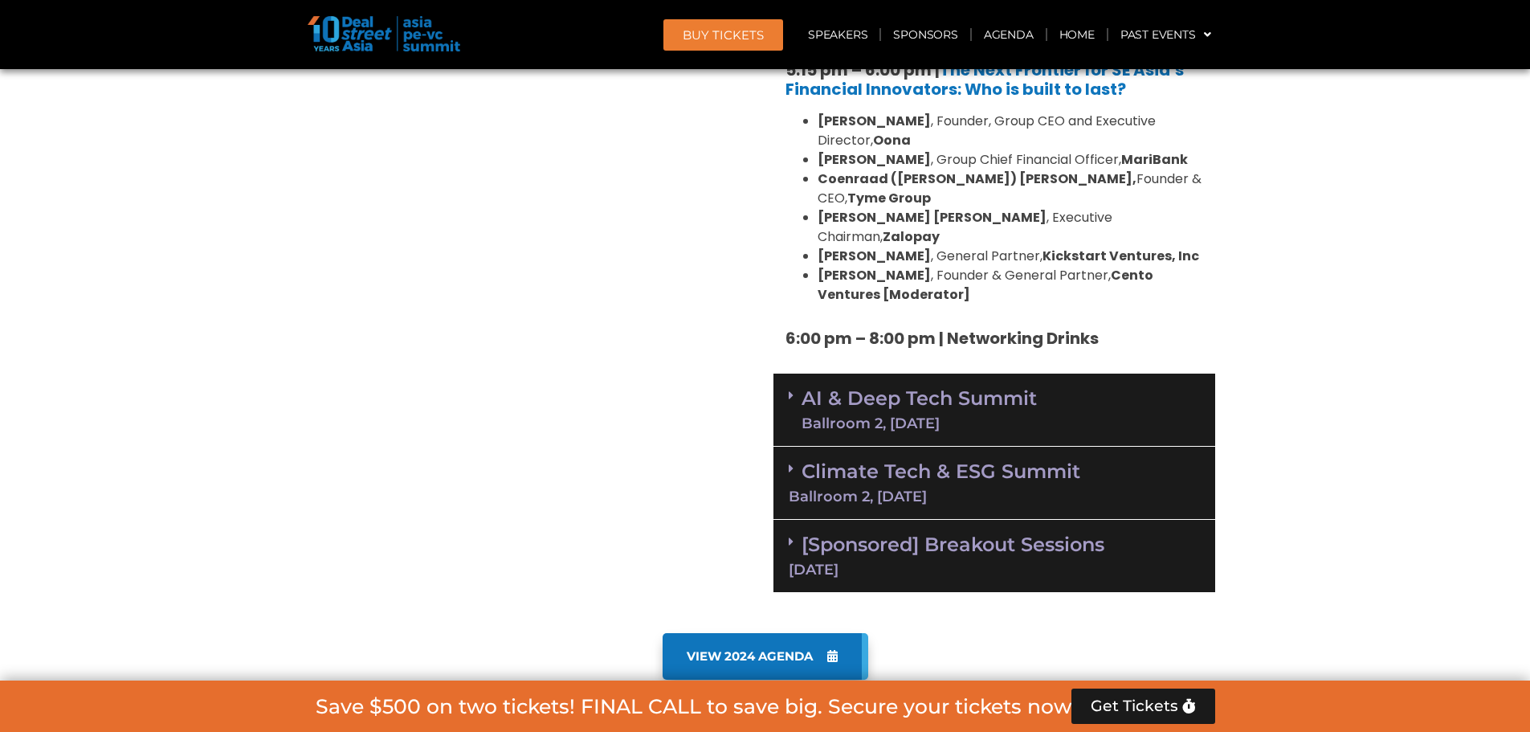
click at [936, 416] on div "Ballroom 2, [DATE]" at bounding box center [919, 423] width 235 height 14
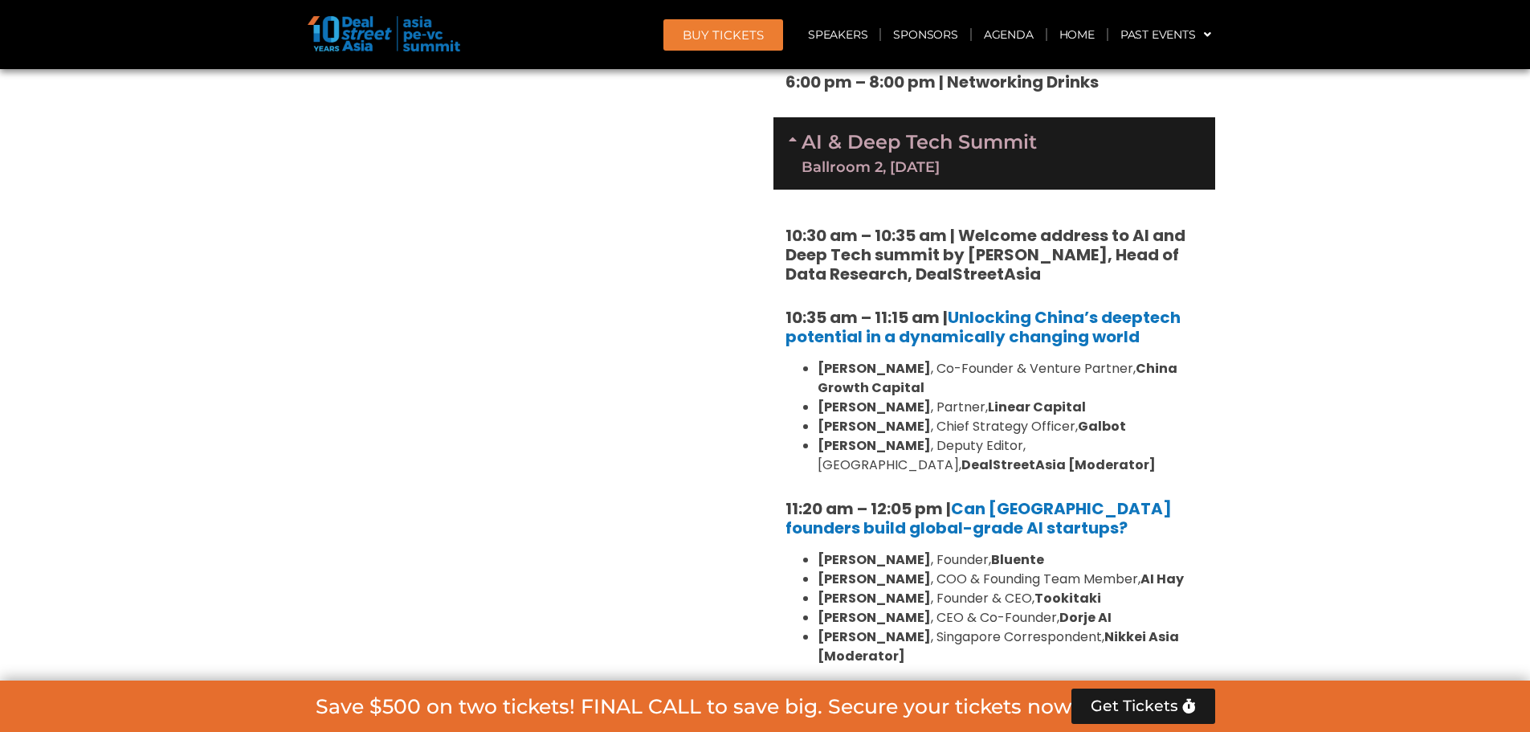
scroll to position [3577, 0]
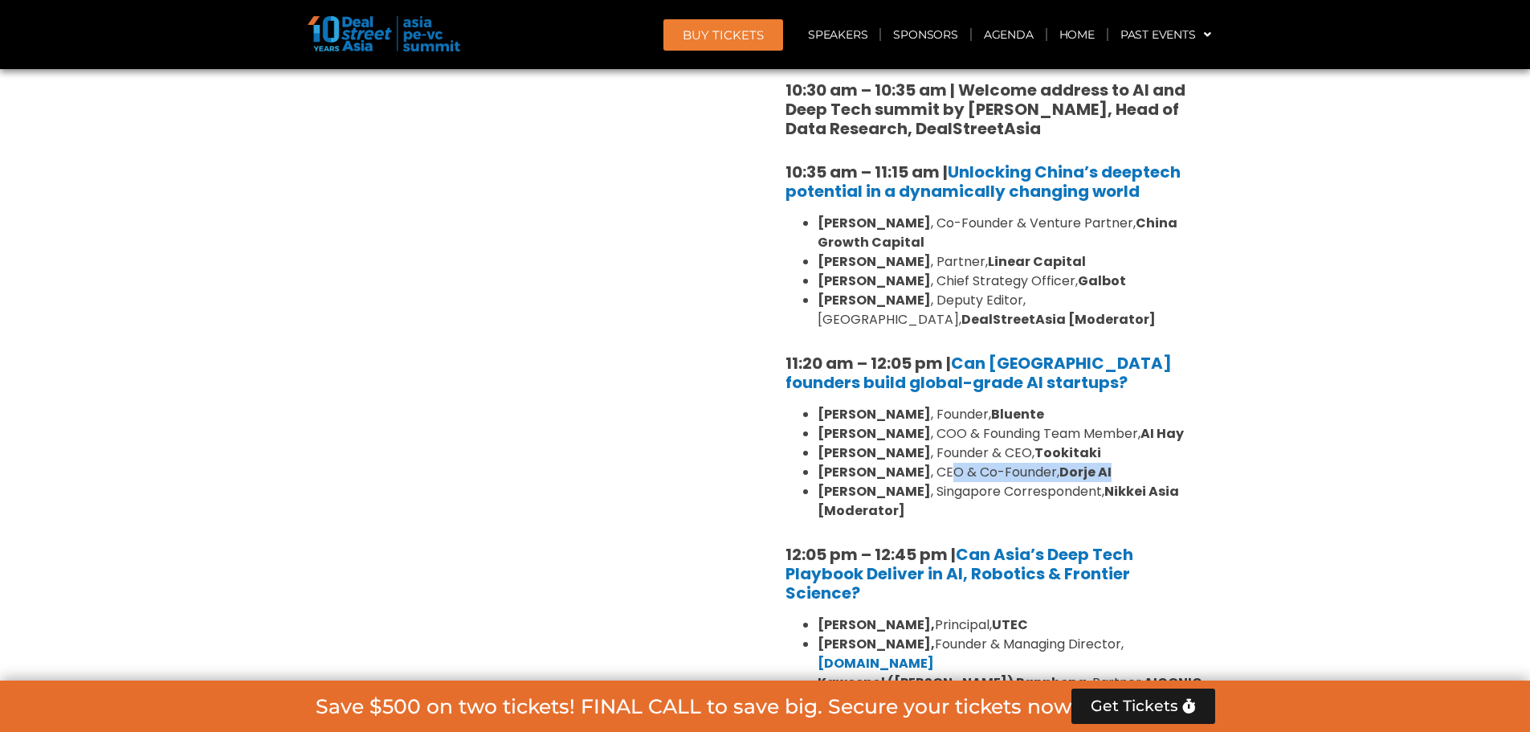
drag, startPoint x: 1141, startPoint y: 357, endPoint x: 937, endPoint y: 358, distance: 204.0
click at [935, 463] on li "[PERSON_NAME] , CEO & Co-Founder, Dorje AI" at bounding box center [1011, 472] width 386 height 19
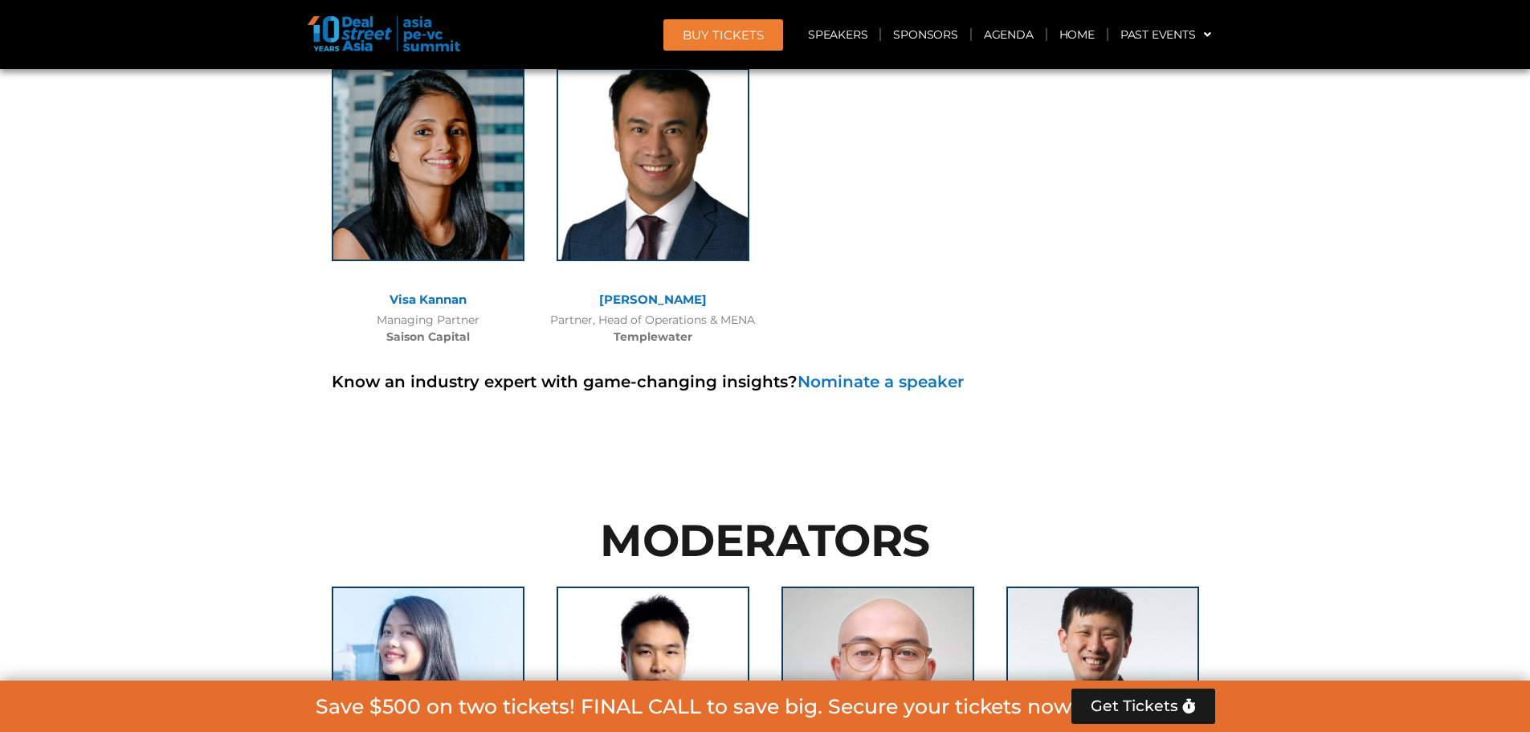
scroll to position [14695, 0]
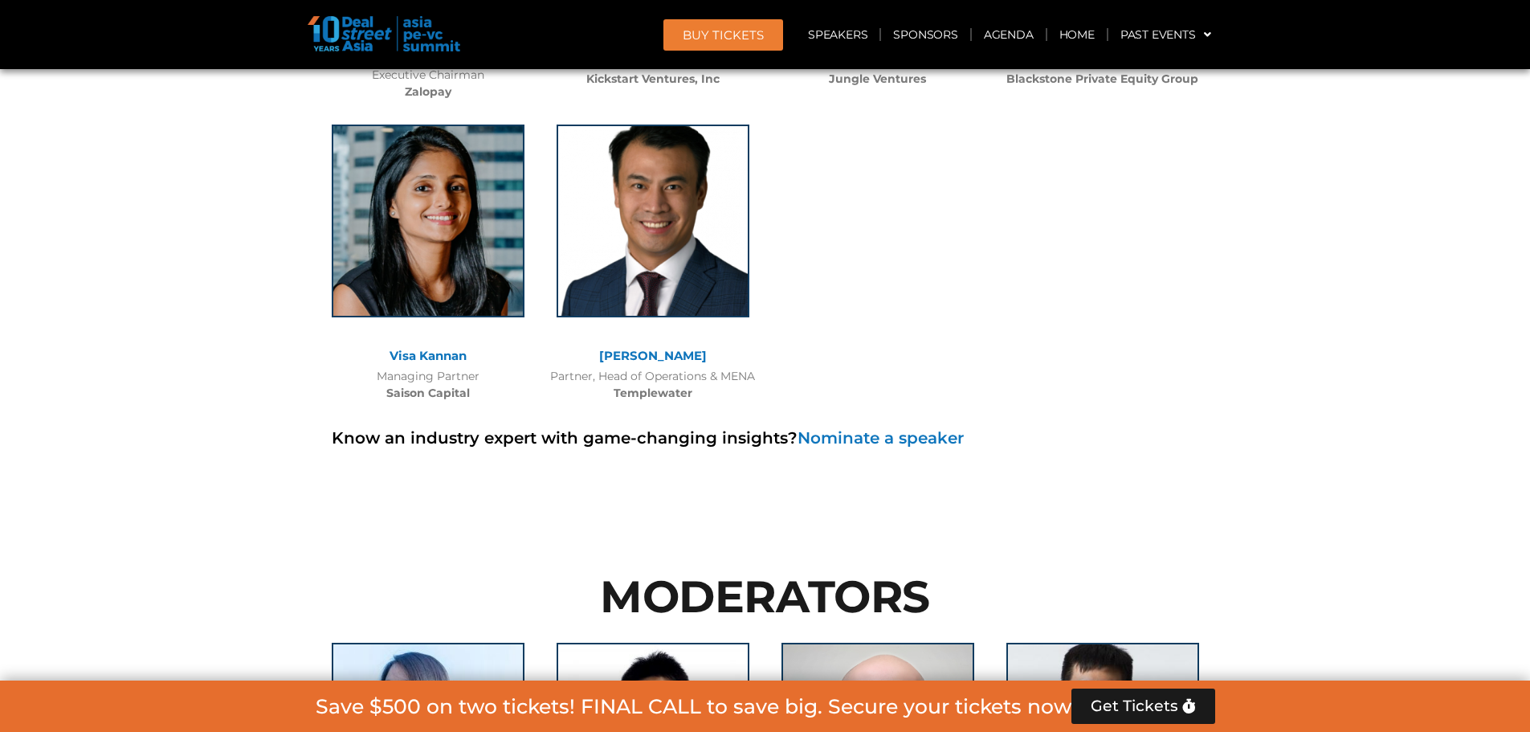
drag, startPoint x: 1164, startPoint y: 610, endPoint x: 1028, endPoint y: 579, distance: 139.3
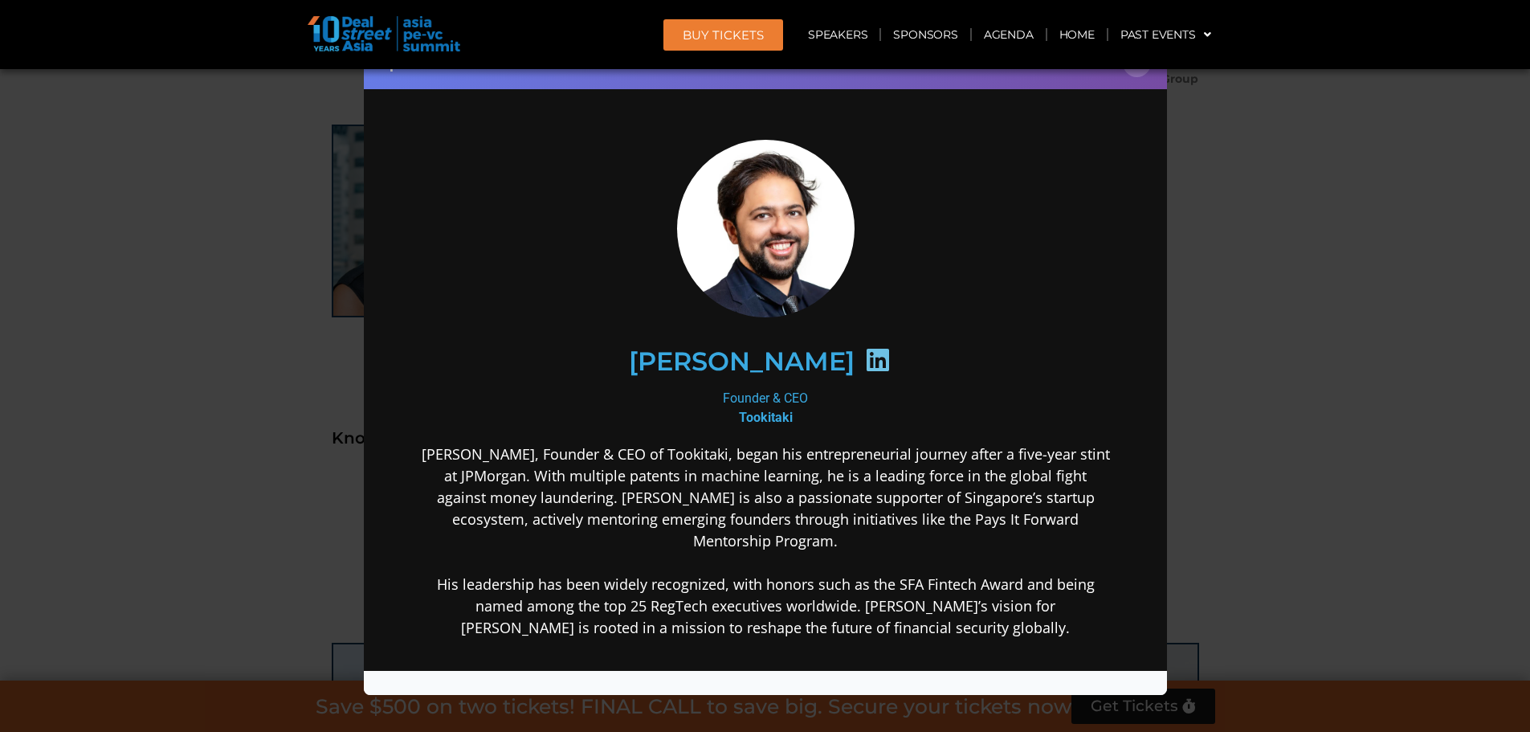
copy div "[PERSON_NAME] CEO & Co-Founder Dorje AI"
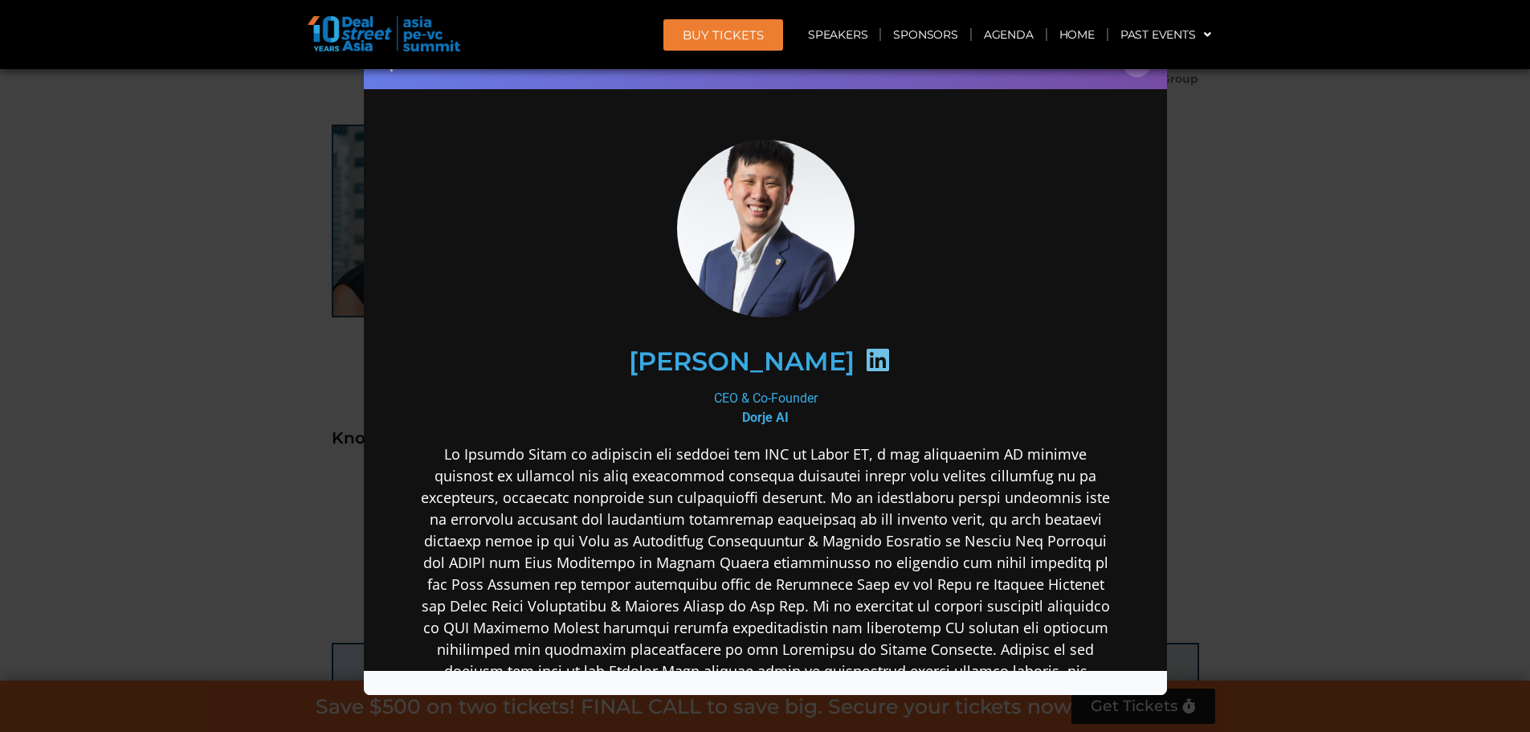
scroll to position [0, 0]
click at [1289, 126] on div "Speaker Profile ×" at bounding box center [765, 366] width 1530 height 732
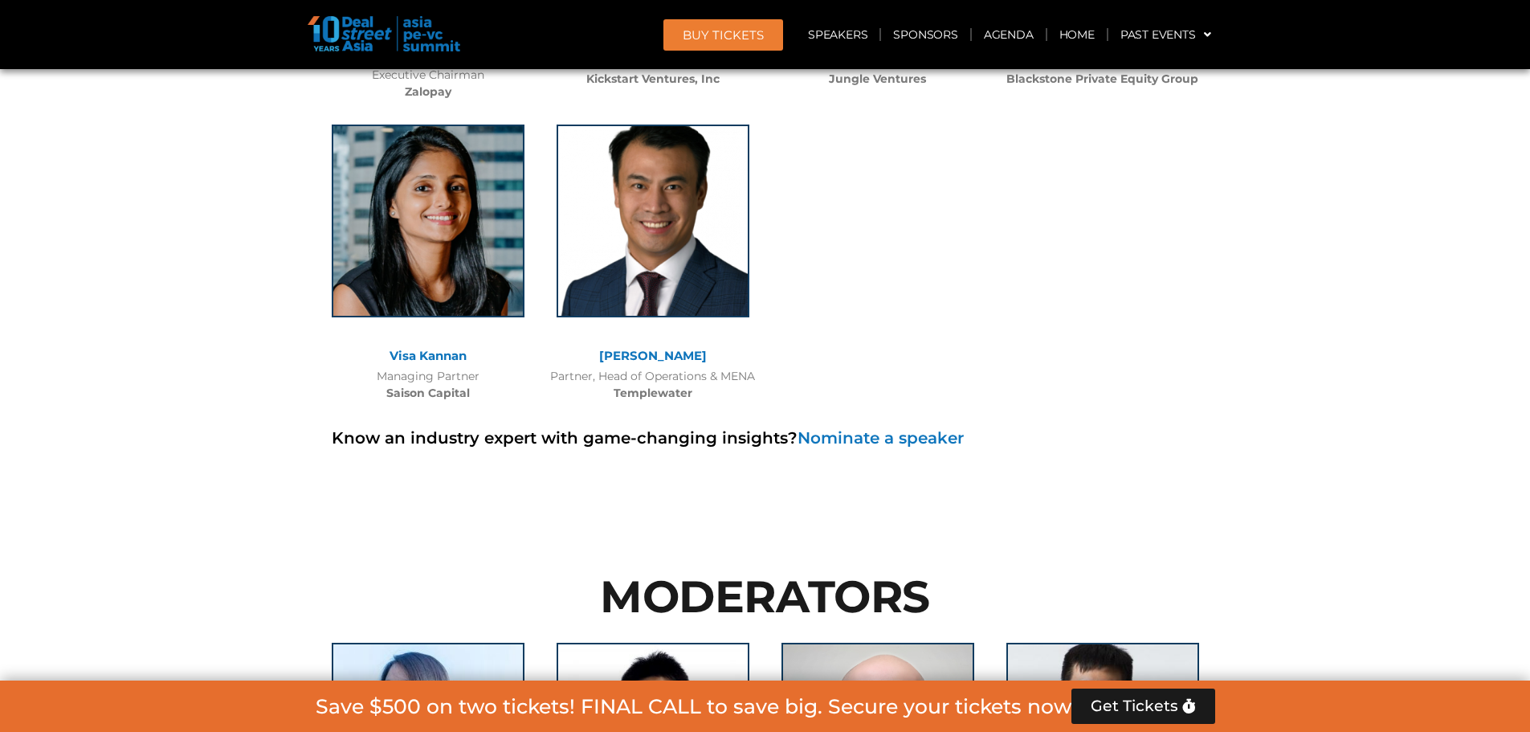
drag, startPoint x: 720, startPoint y: 614, endPoint x: 602, endPoint y: 573, distance: 124.5
copy div "[PERSON_NAME] Singapore Correspondent Nikkei Asia"
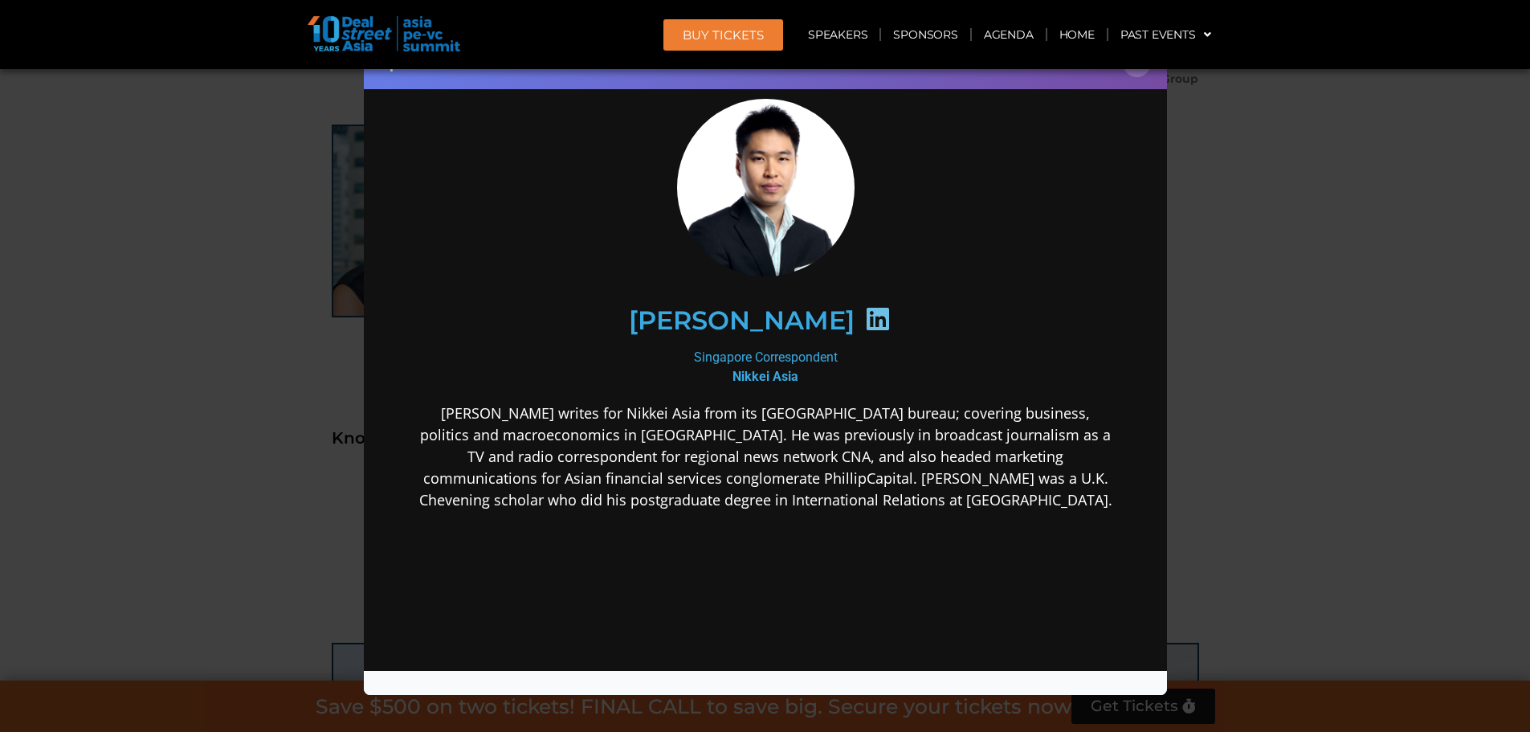
scroll to position [80, 0]
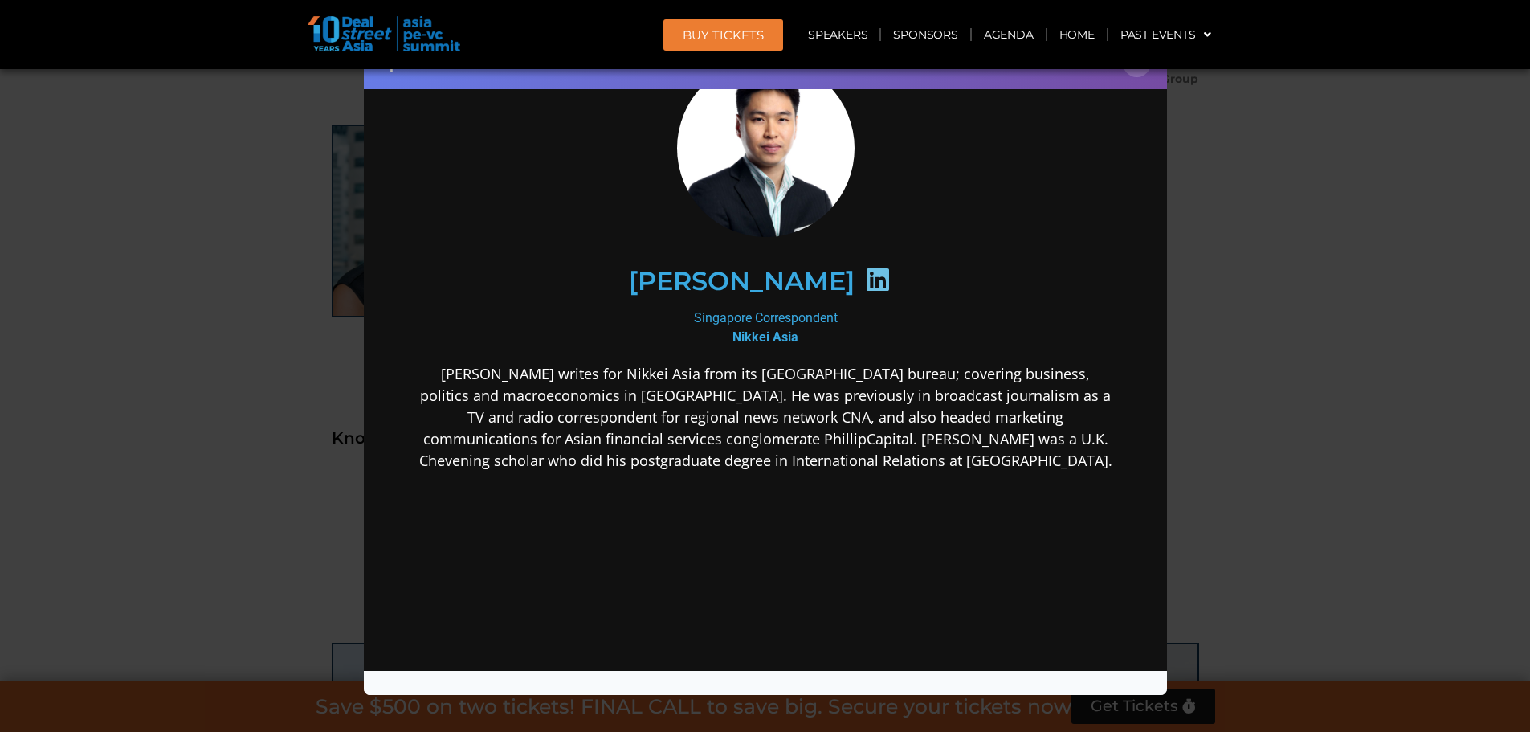
click at [1268, 285] on div "Speaker Profile ×" at bounding box center [765, 366] width 1530 height 732
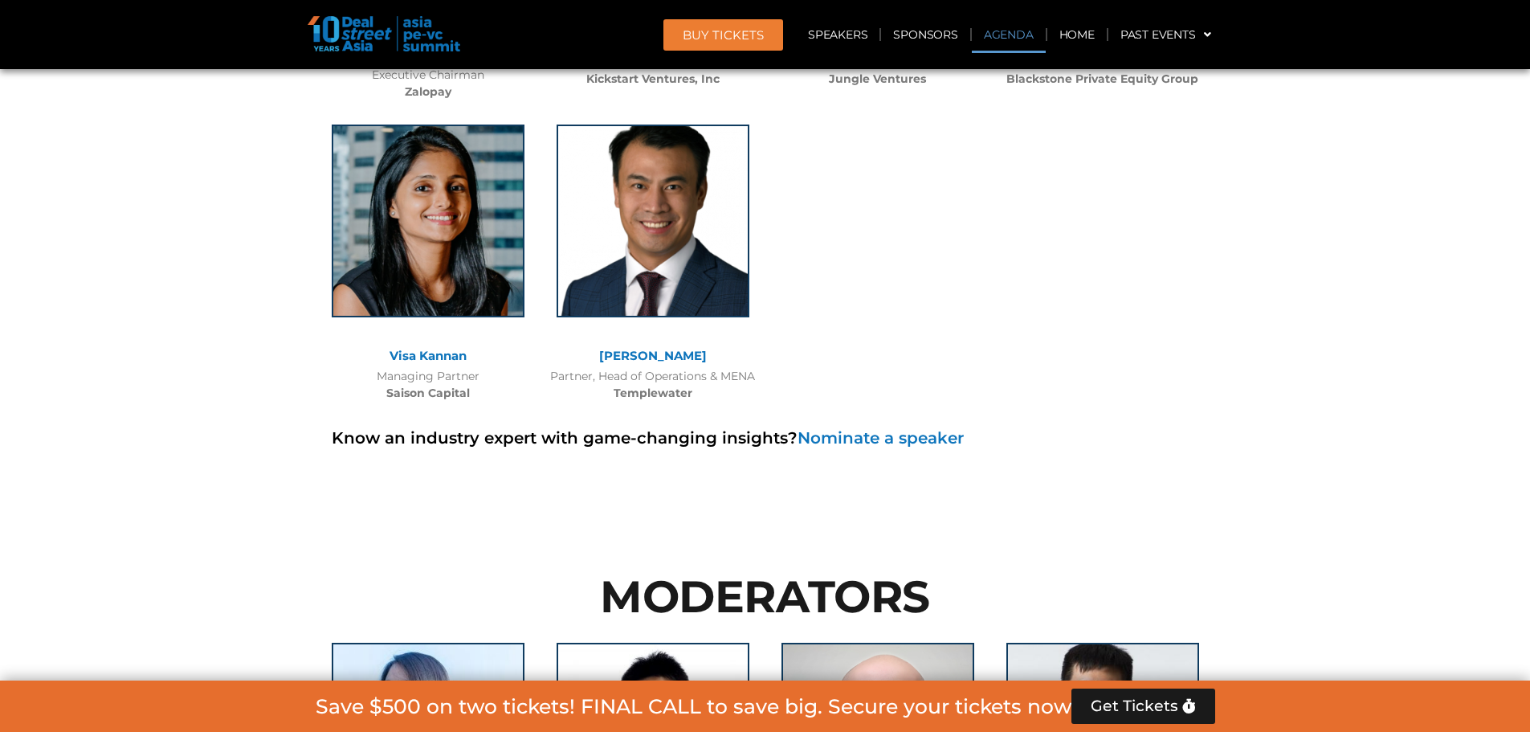
click at [990, 31] on link "Agenda" at bounding box center [1009, 34] width 74 height 37
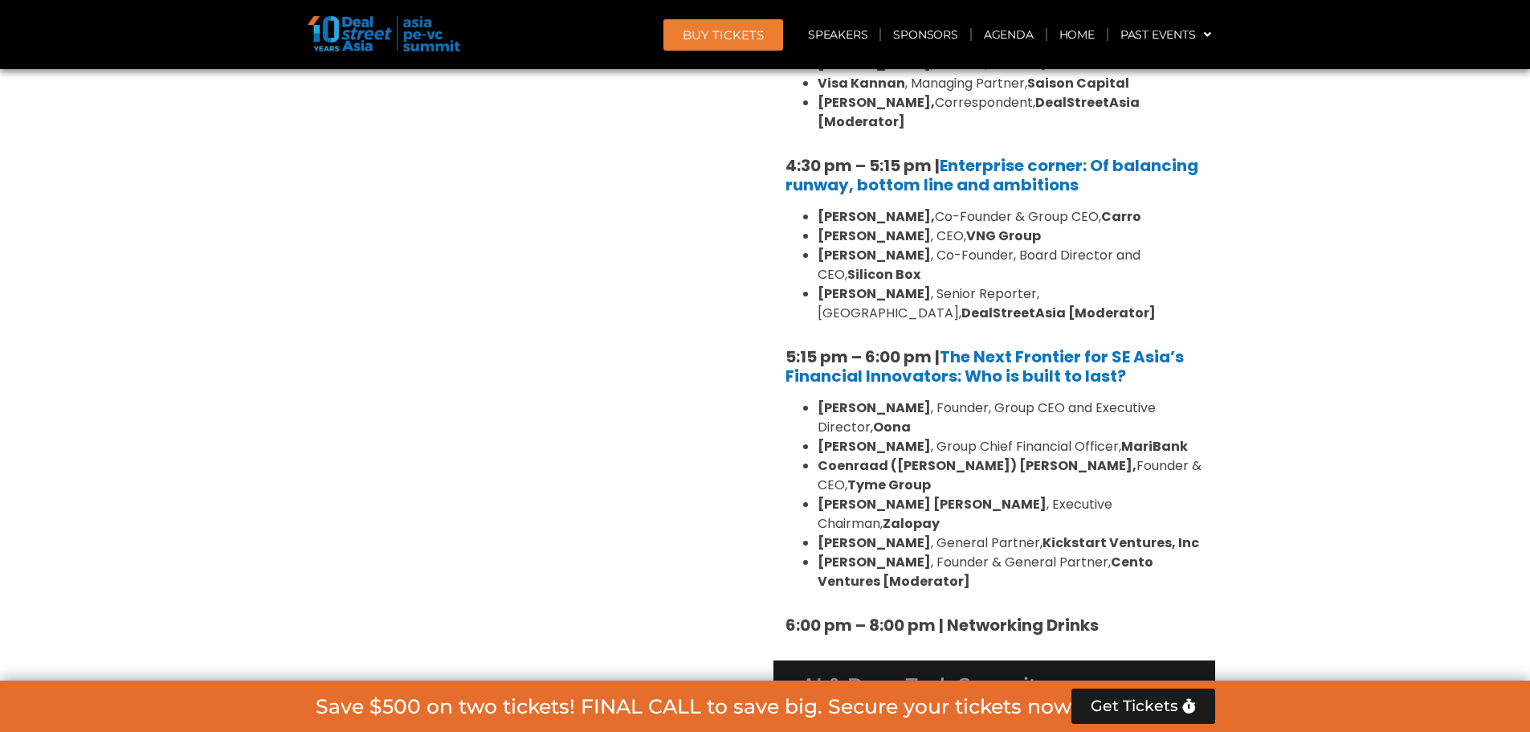
scroll to position [3015, 0]
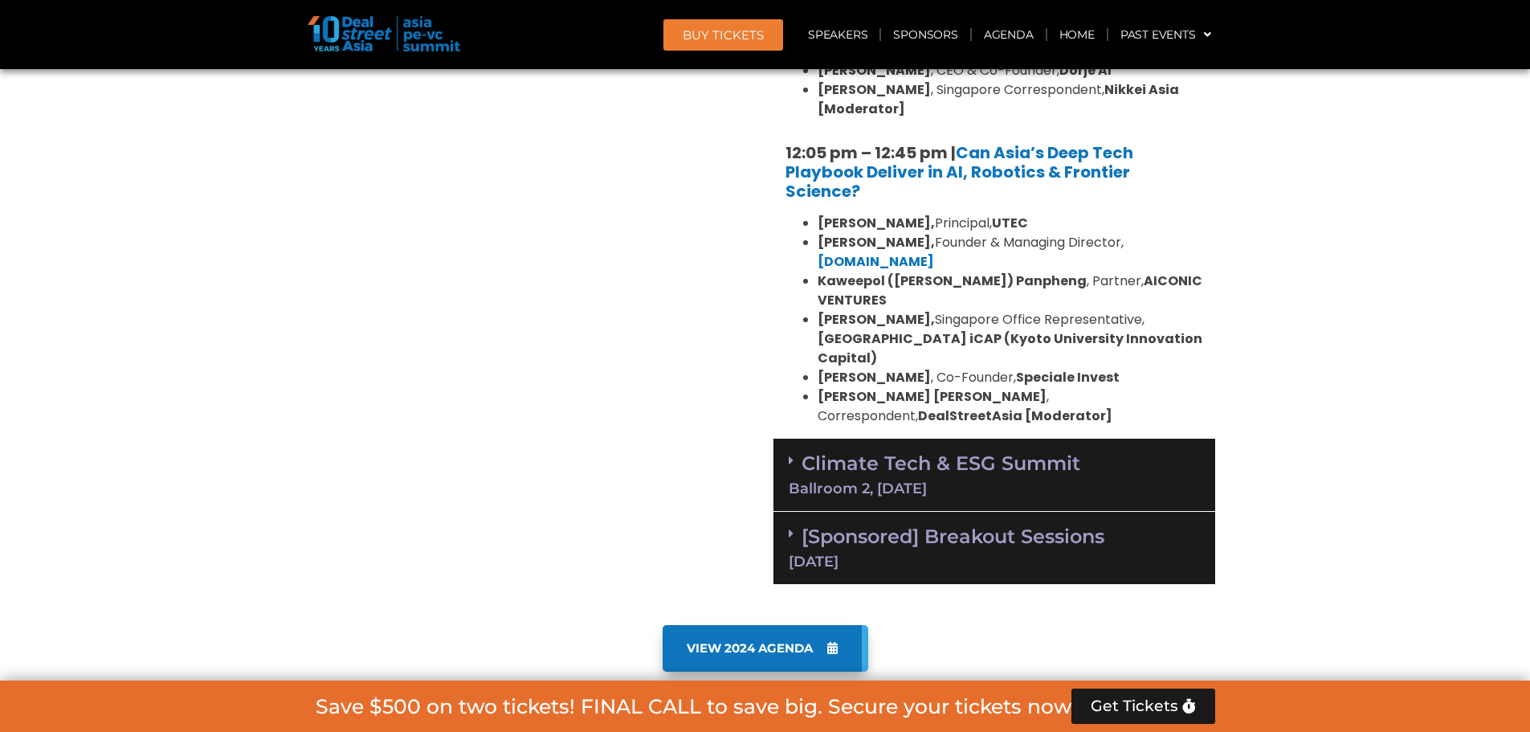
click at [1028, 451] on link "Climate Tech & ESG Summit Ballroom 2, [DATE]" at bounding box center [994, 473] width 411 height 44
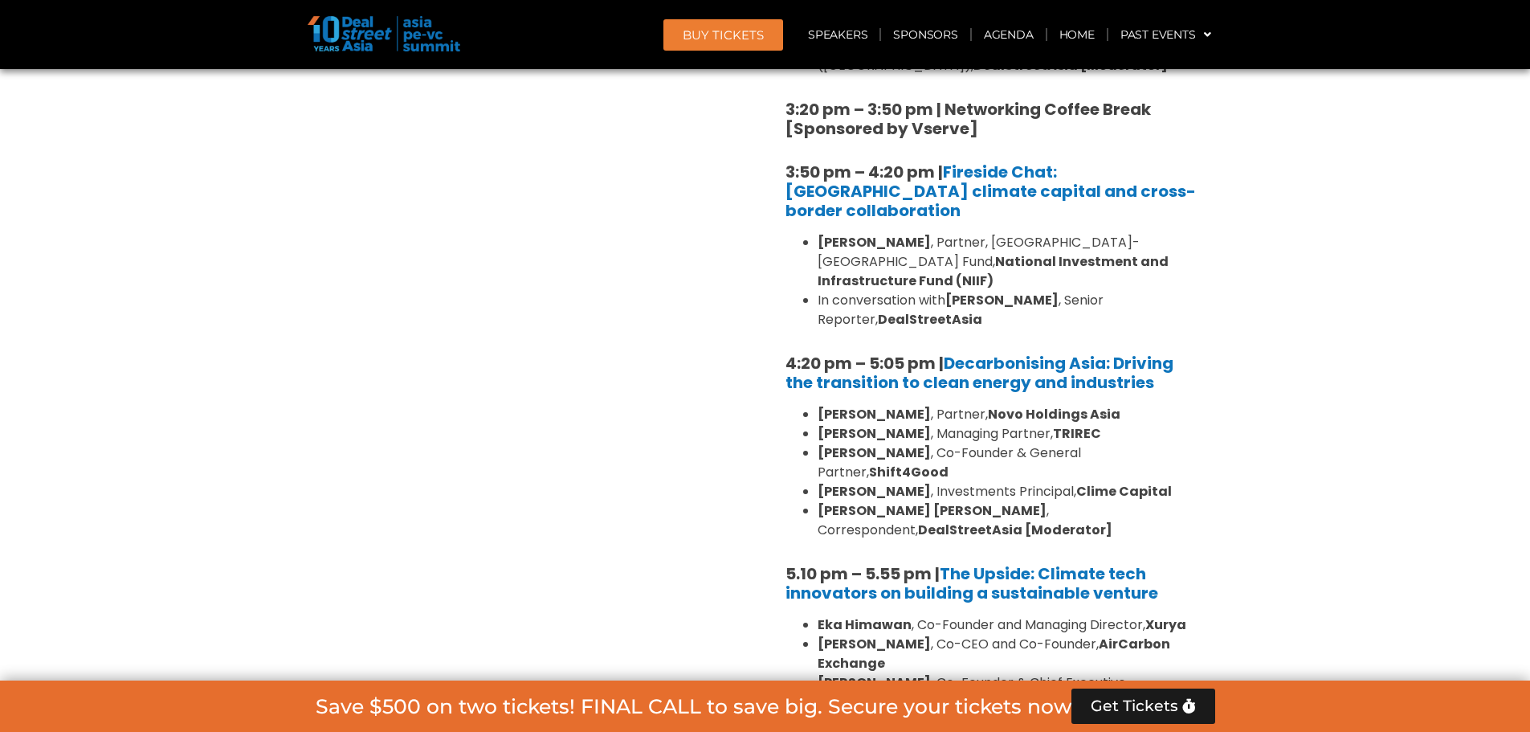
scroll to position [5104, 0]
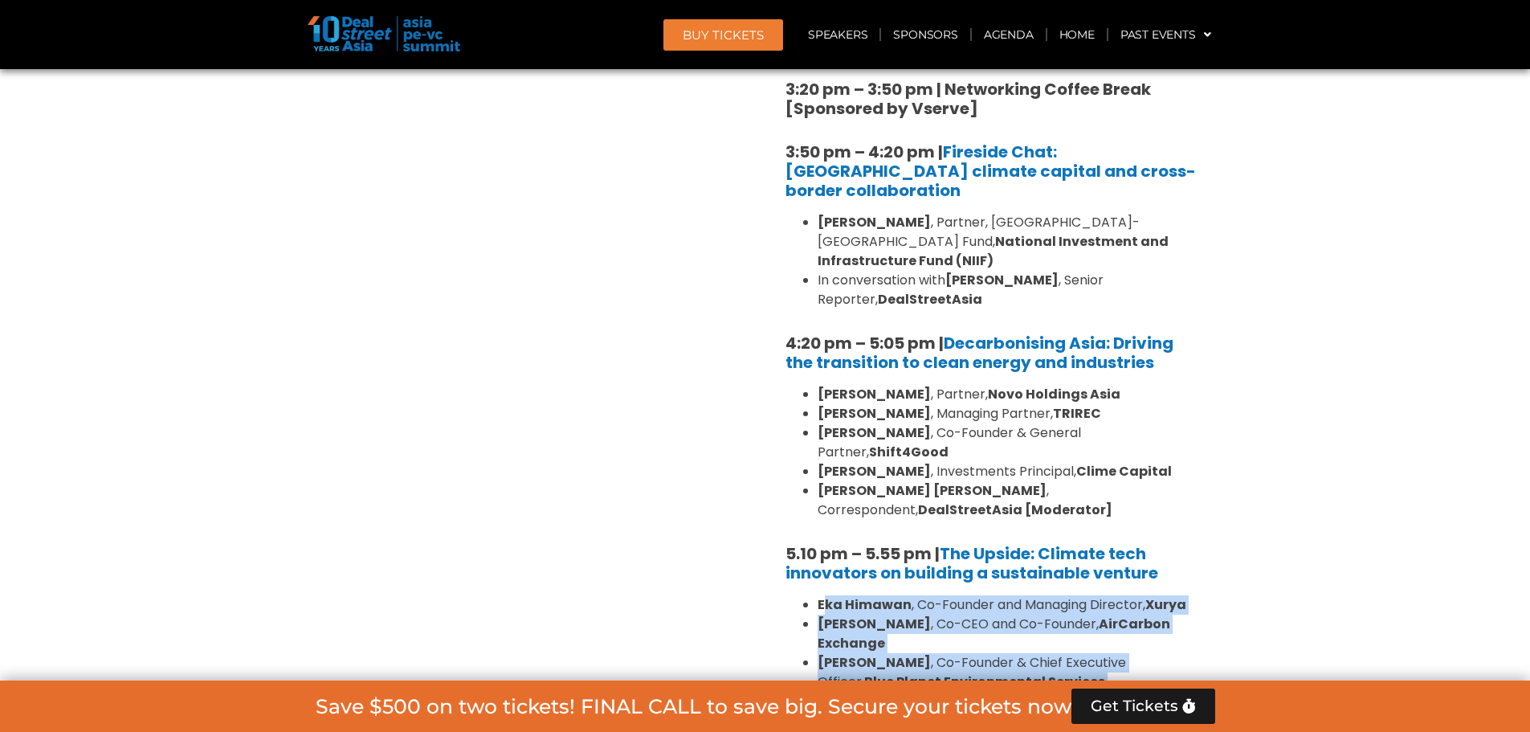
drag, startPoint x: 915, startPoint y: 470, endPoint x: 814, endPoint y: 339, distance: 165.5
click at [814, 595] on ul "[PERSON_NAME] , Co-Founder and Managing Director, [PERSON_NAME] , Co-CEO and Co…" at bounding box center [995, 672] width 418 height 154
copy ul "[PERSON_NAME] , Co-Founder and Managing Director, [PERSON_NAME] , Co-CEO and Co…"
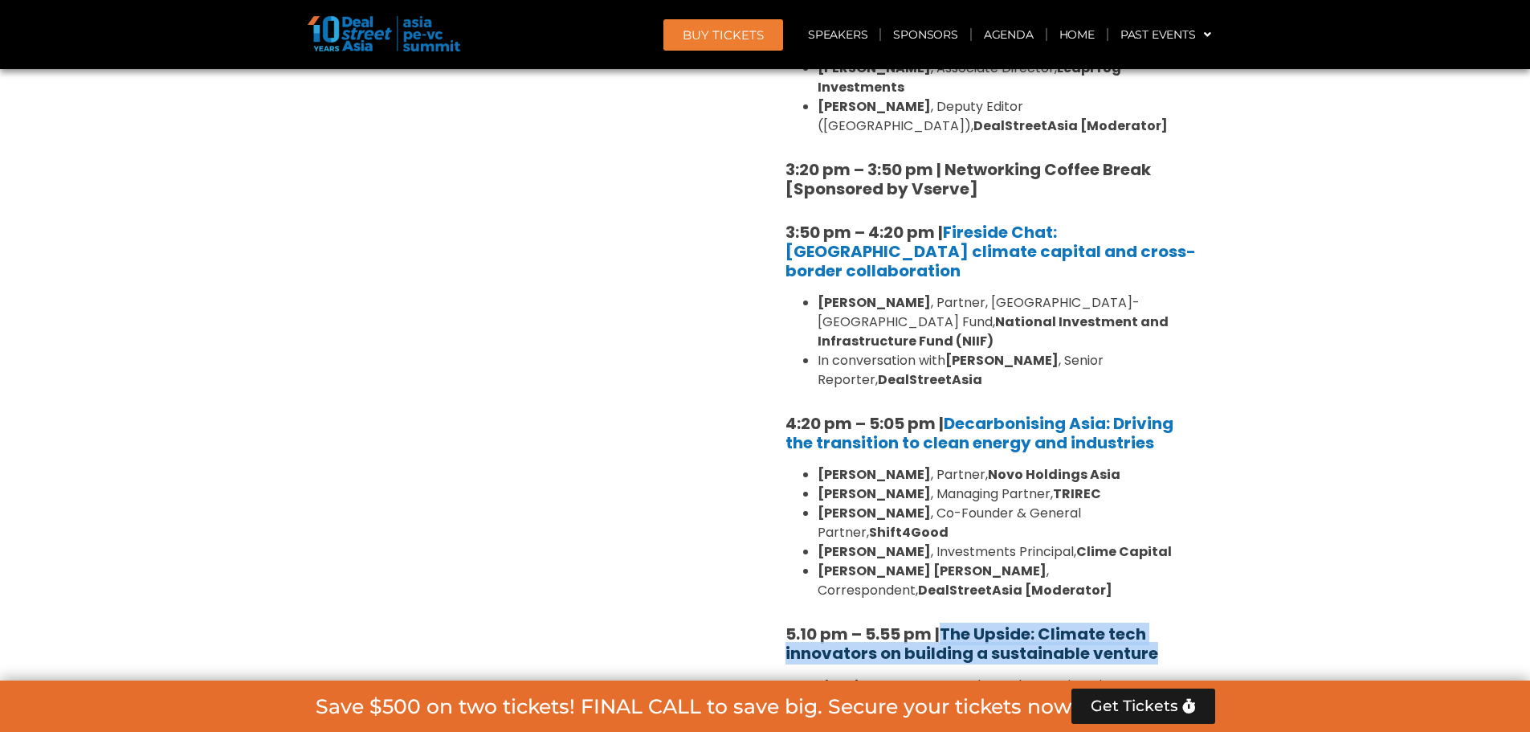
drag, startPoint x: 1176, startPoint y: 379, endPoint x: 946, endPoint y: 367, distance: 230.0
click at [946, 624] on h5 "5.10 pm – 5.55 pm | The Upside: Climate tech innovators on building a sustainab…" at bounding box center [995, 643] width 418 height 39
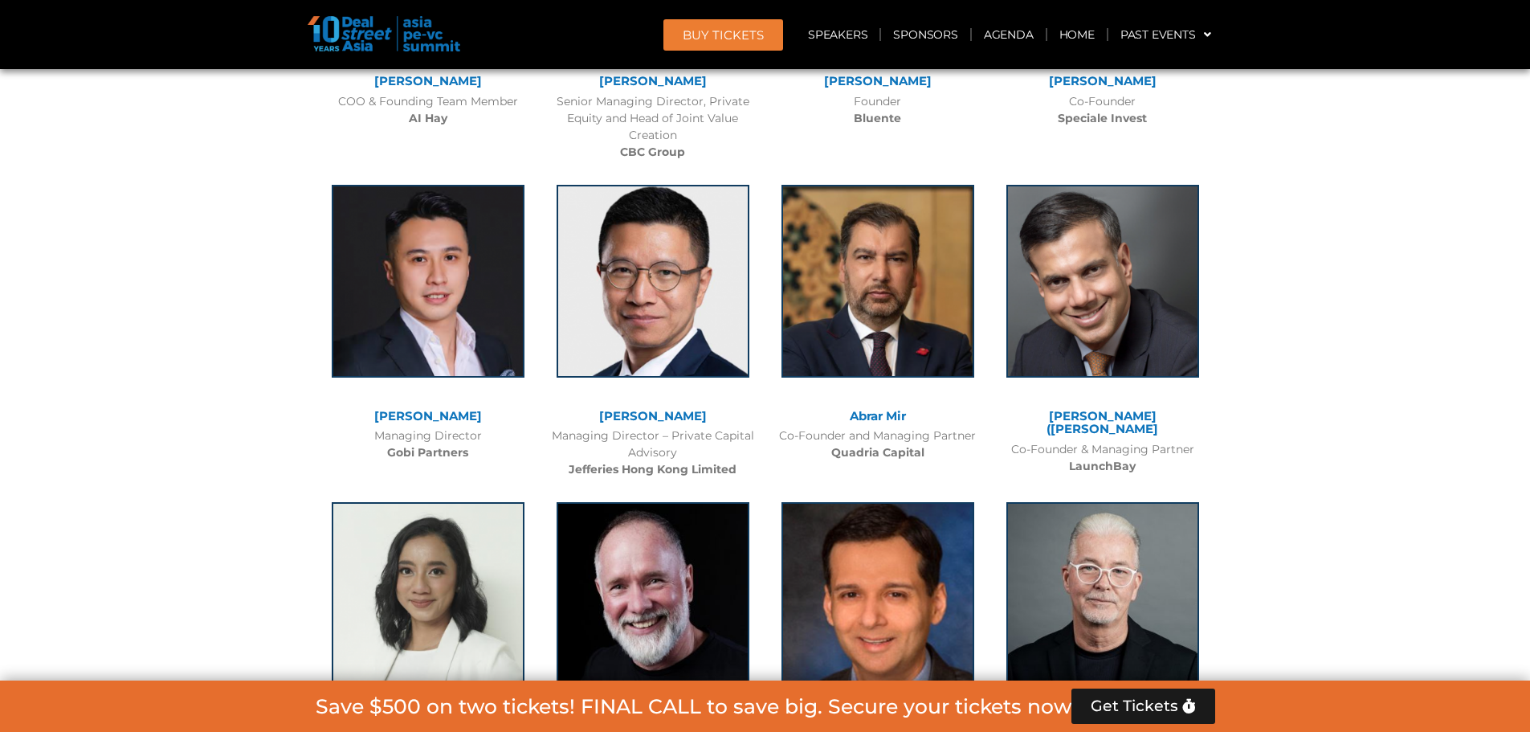
drag, startPoint x: 488, startPoint y: 406, endPoint x: 324, endPoint y: 365, distance: 168.1
click at [324, 486] on div "[PERSON_NAME] Marsudi Founder & CEO Fairatmos" at bounding box center [428, 636] width 225 height 301
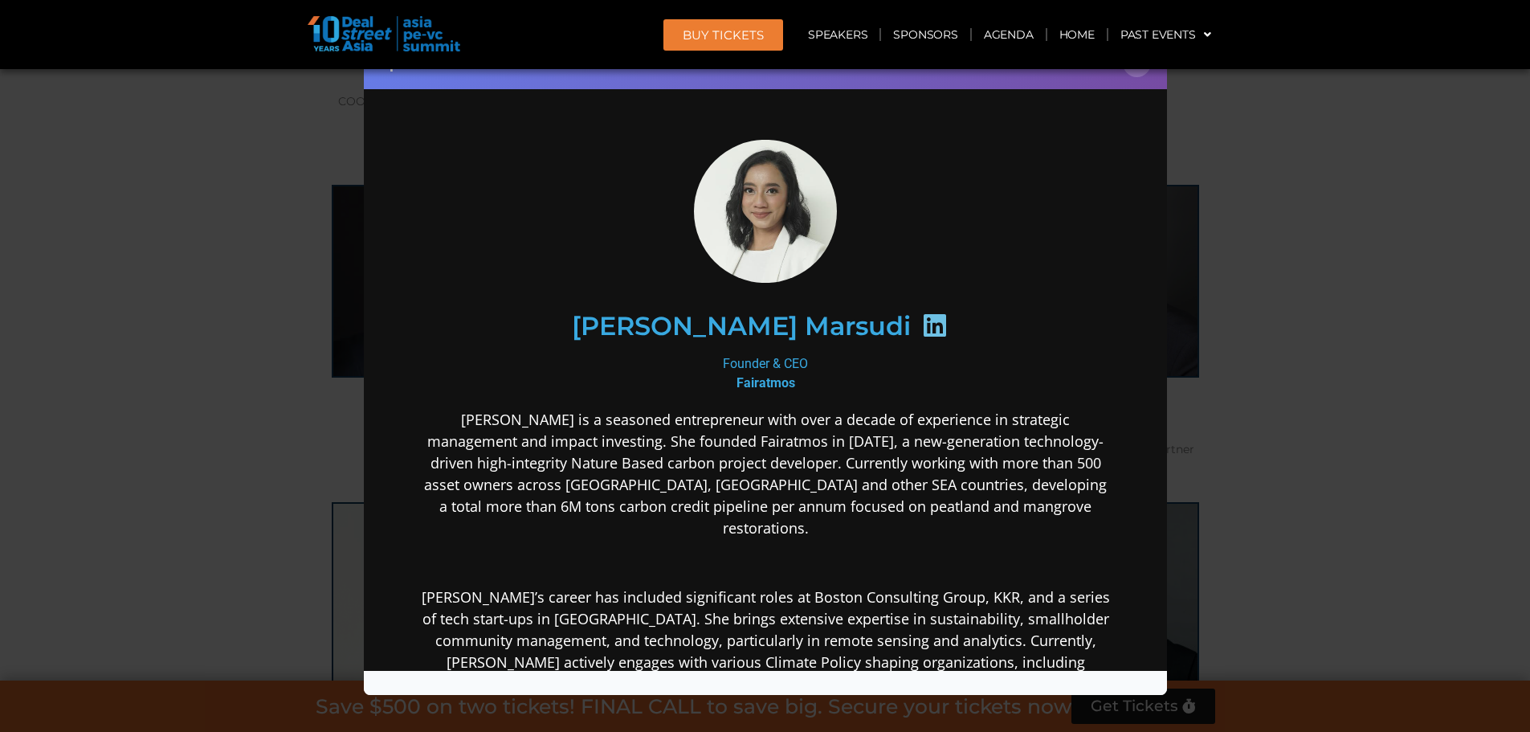
scroll to position [0, 0]
drag, startPoint x: 1465, startPoint y: 273, endPoint x: 1421, endPoint y: 257, distance: 47.0
click at [1465, 273] on div "Speaker Profile ×" at bounding box center [765, 366] width 1530 height 732
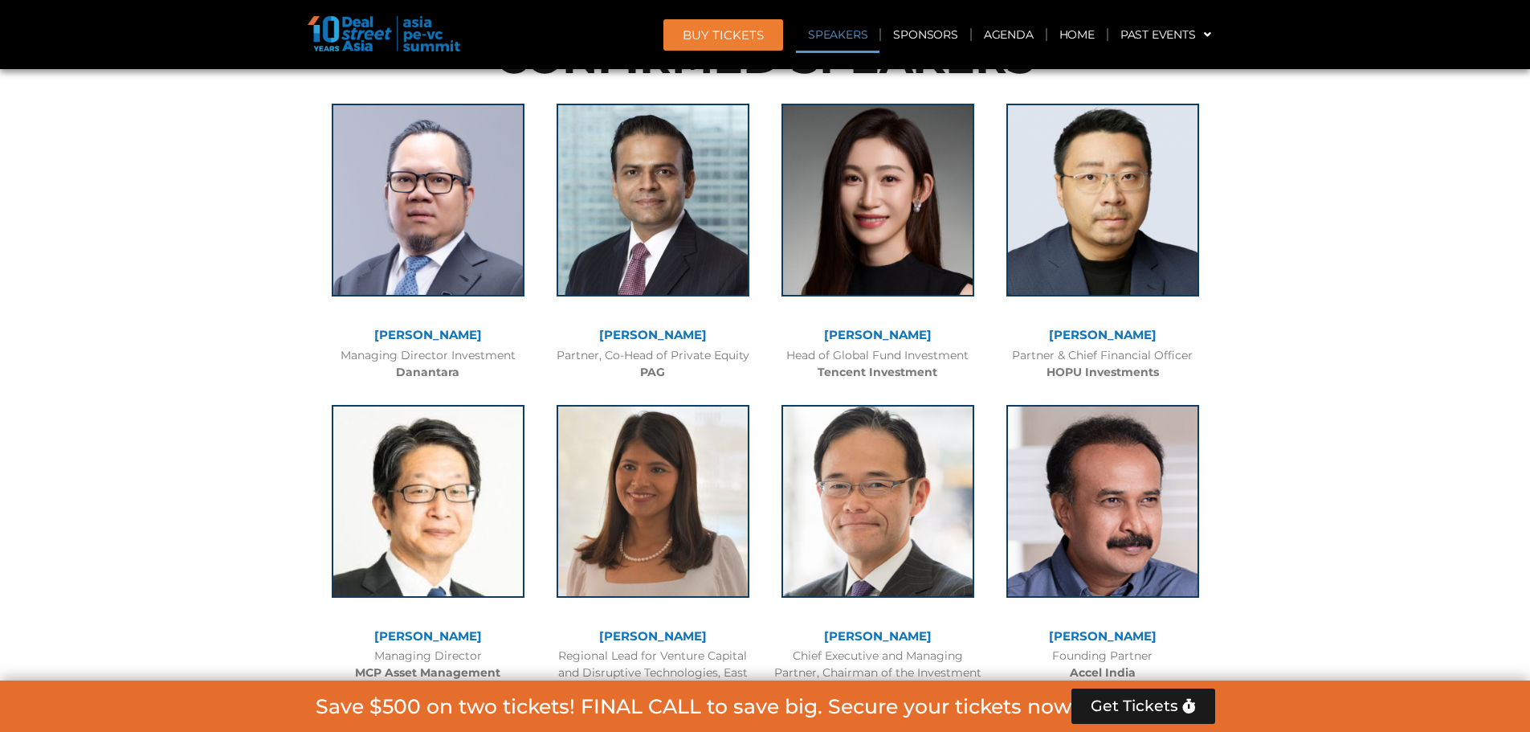
scroll to position [15084, 0]
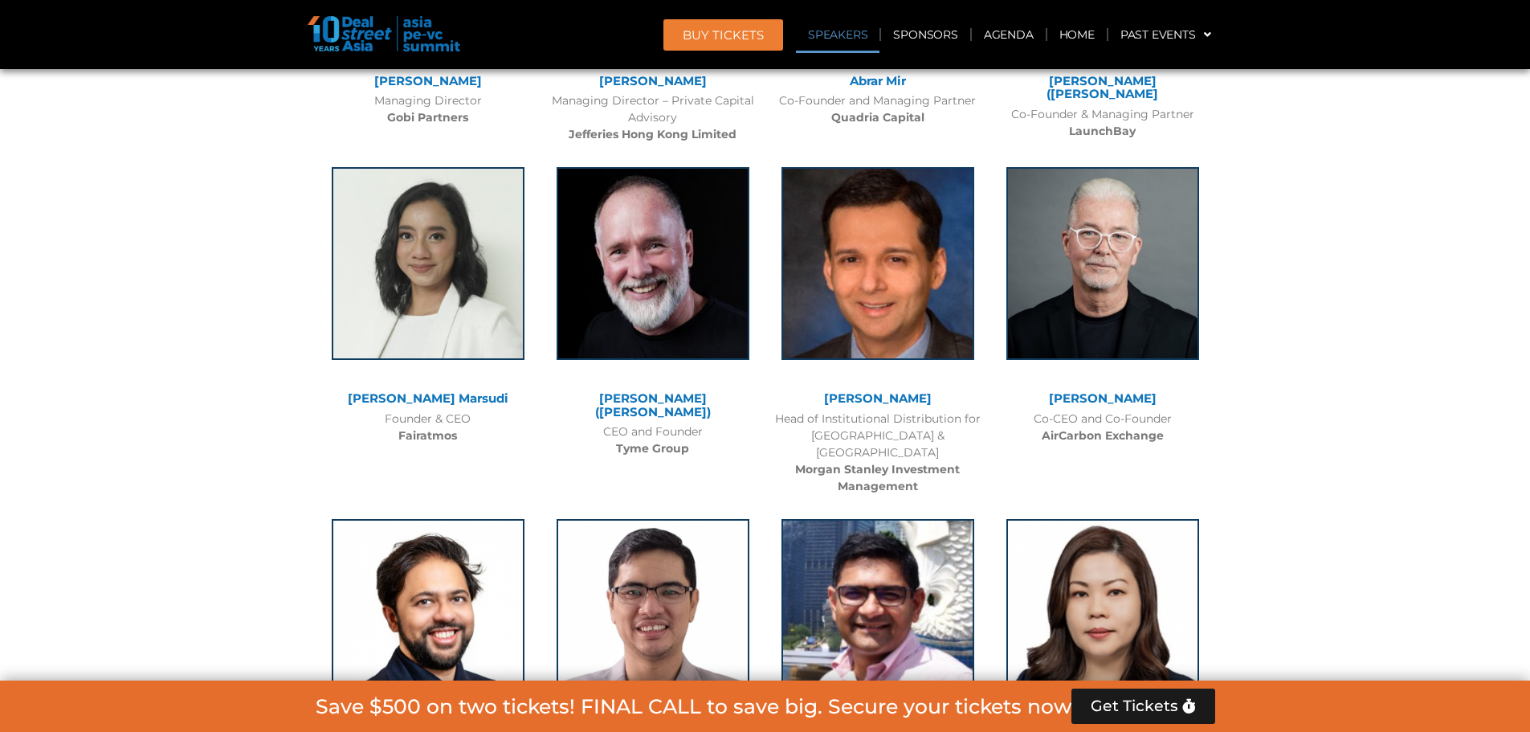
drag, startPoint x: 938, startPoint y: 419, endPoint x: 828, endPoint y: 371, distance: 120.1
click at [828, 503] on div "[PERSON_NAME] Co-Founder & Chief Executive Officer Blue Planet Environmental Se…" at bounding box center [877, 662] width 225 height 318
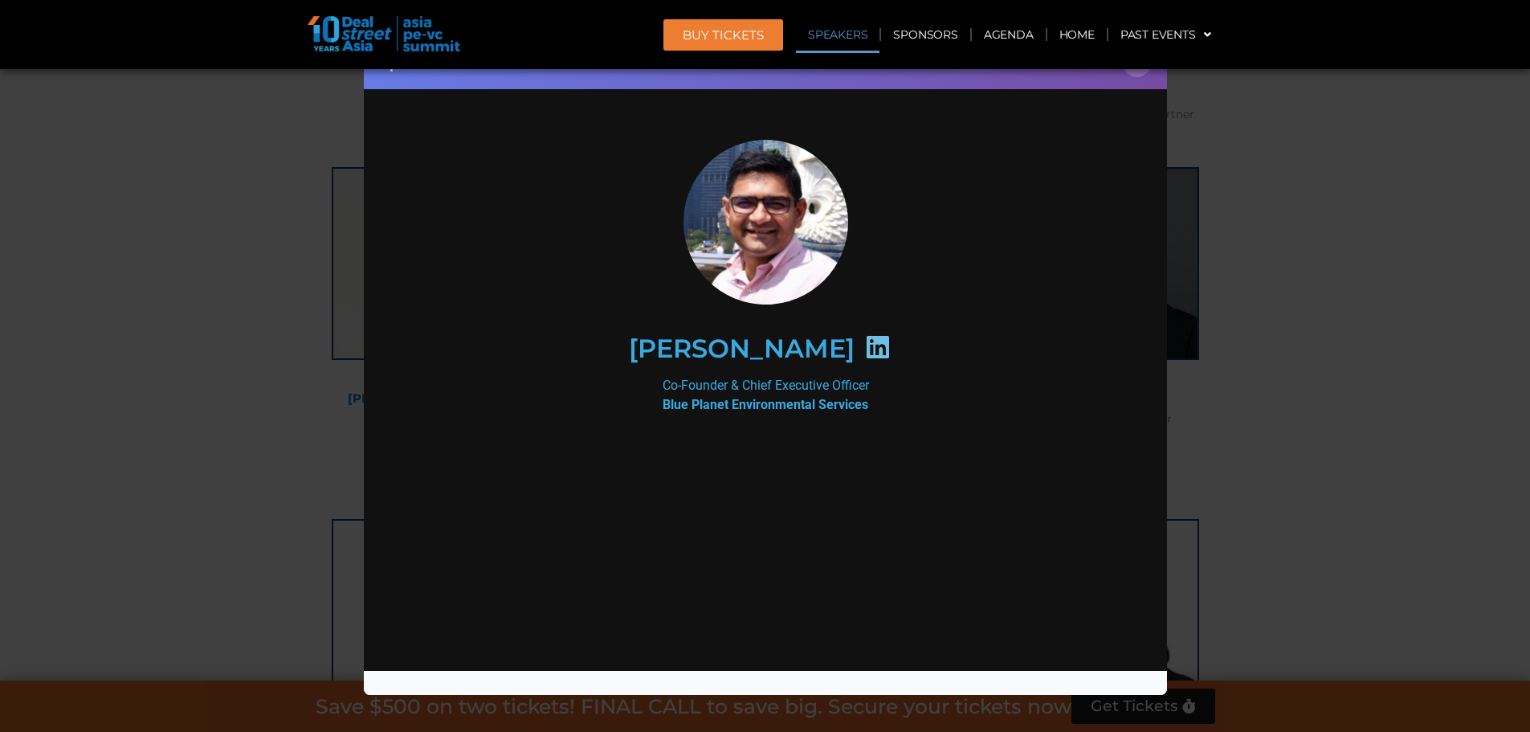
scroll to position [0, 0]
click at [1317, 197] on div "Speaker Profile ×" at bounding box center [765, 366] width 1530 height 732
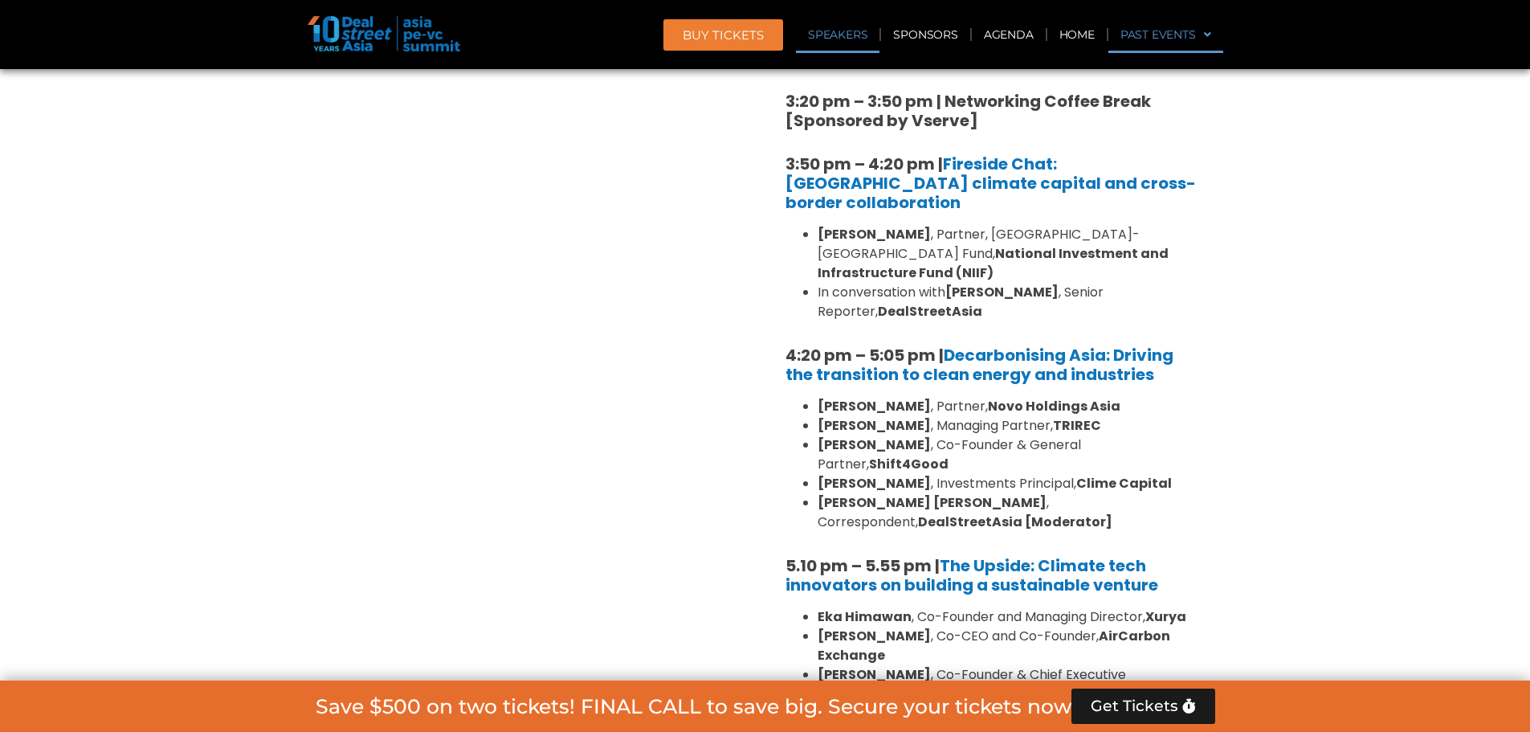
scroll to position [14749, 0]
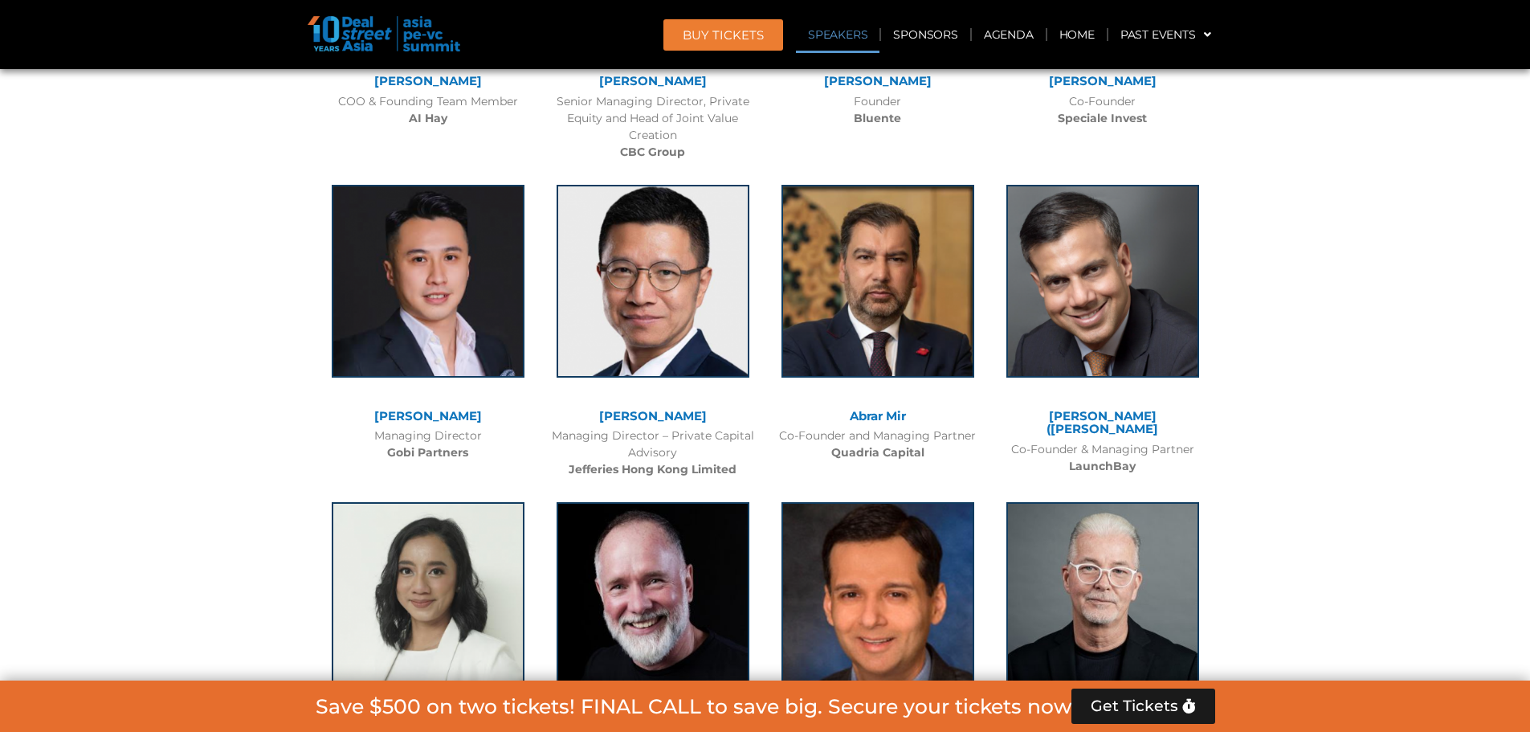
drag, startPoint x: 1186, startPoint y: 408, endPoint x: 1014, endPoint y: 364, distance: 176.7
click at [1014, 486] on div "[PERSON_NAME] Co-CEO and Co-Founder AirCarbon Exchange" at bounding box center [1102, 636] width 225 height 301
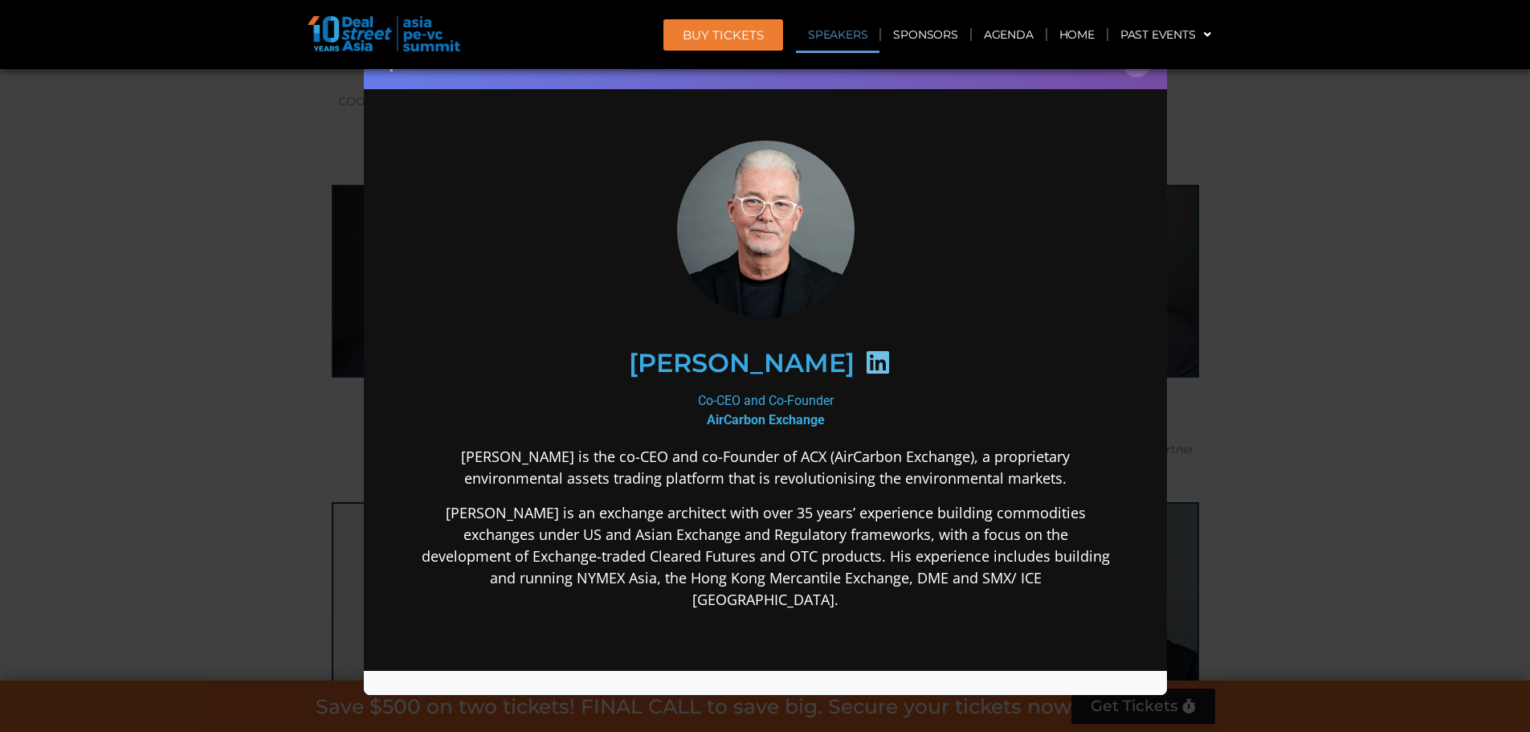
scroll to position [0, 0]
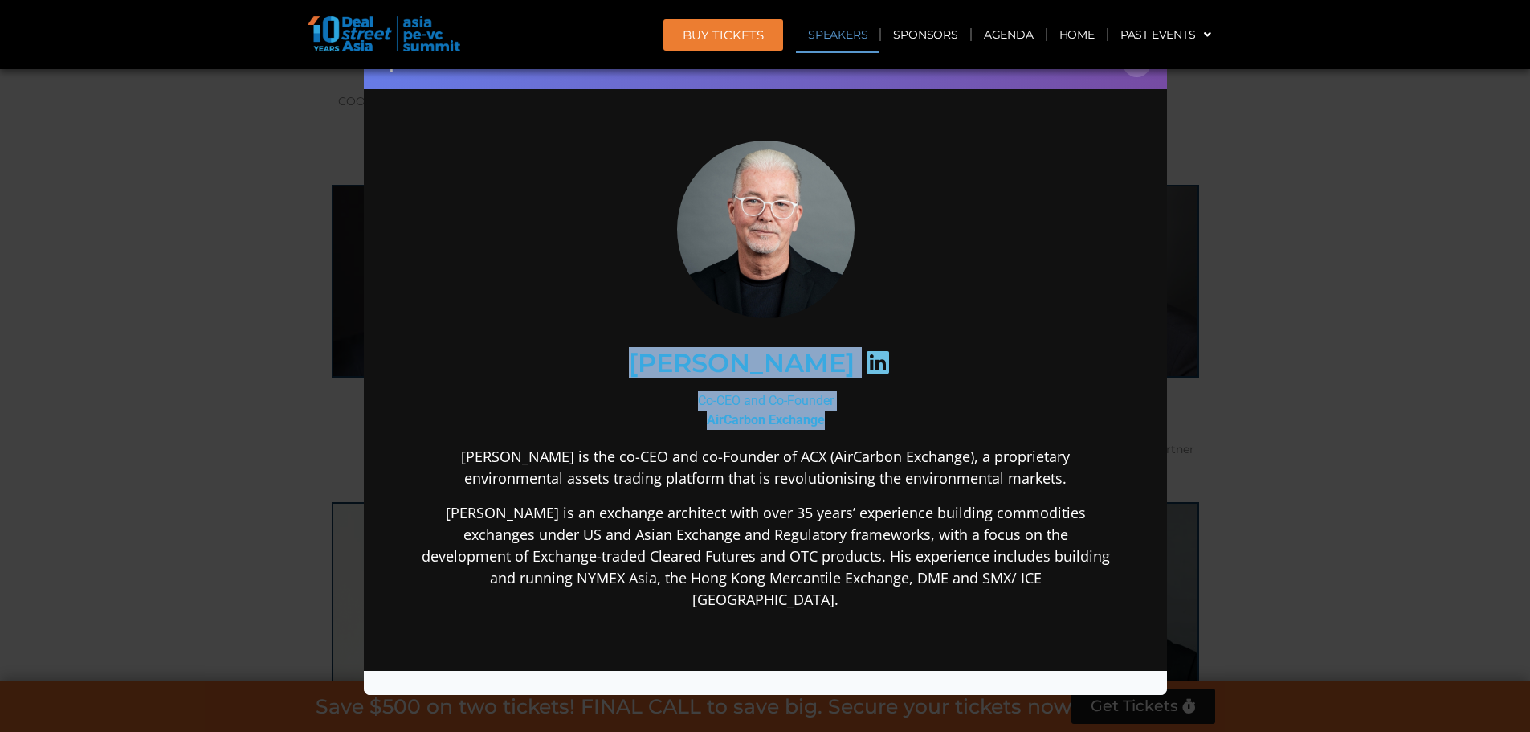
drag, startPoint x: 854, startPoint y: 409, endPoint x: 568, endPoint y: 347, distance: 292.6
click at [568, 347] on div "[PERSON_NAME] Co-CEO and Co-Founder AirCarbon Exchange [PERSON_NAME] is the co-…" at bounding box center [765, 501] width 694 height 724
click at [1279, 378] on div "Speaker Profile ×" at bounding box center [765, 366] width 1530 height 732
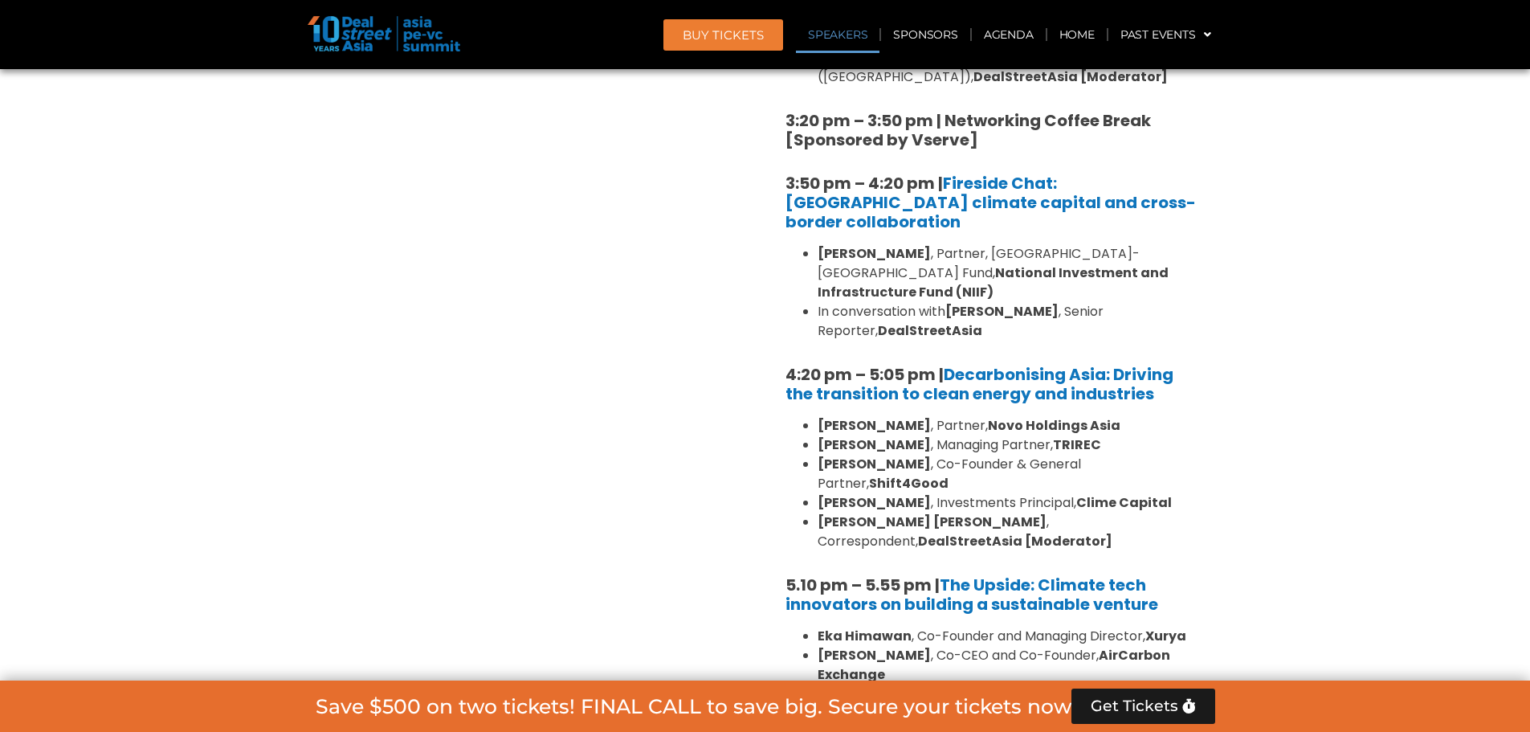
scroll to position [7794, 0]
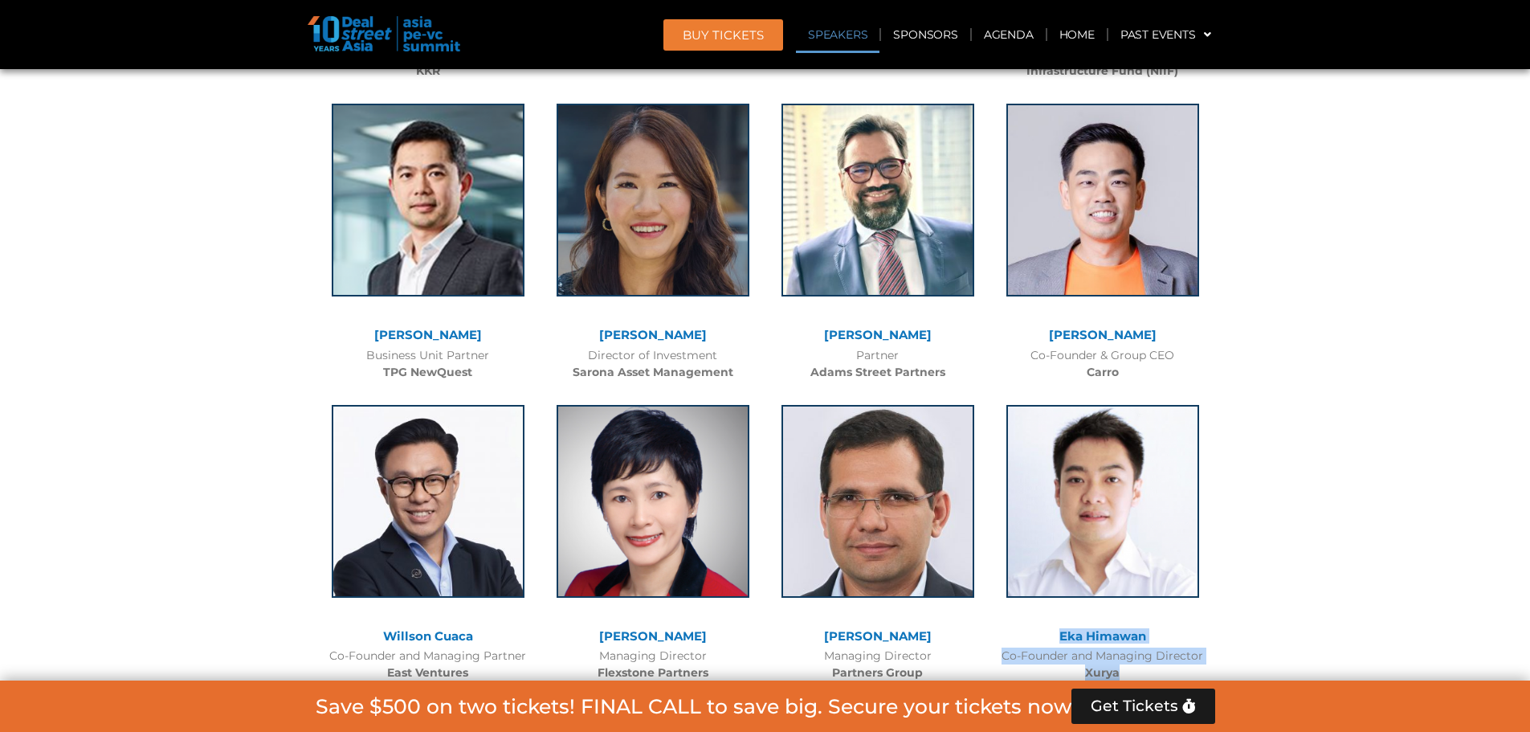
drag, startPoint x: 1186, startPoint y: 402, endPoint x: 1050, endPoint y: 369, distance: 139.7
click at [1050, 389] on div "Eka Himawan Co-Founder and Managing Director [PERSON_NAME]" at bounding box center [1102, 539] width 225 height 301
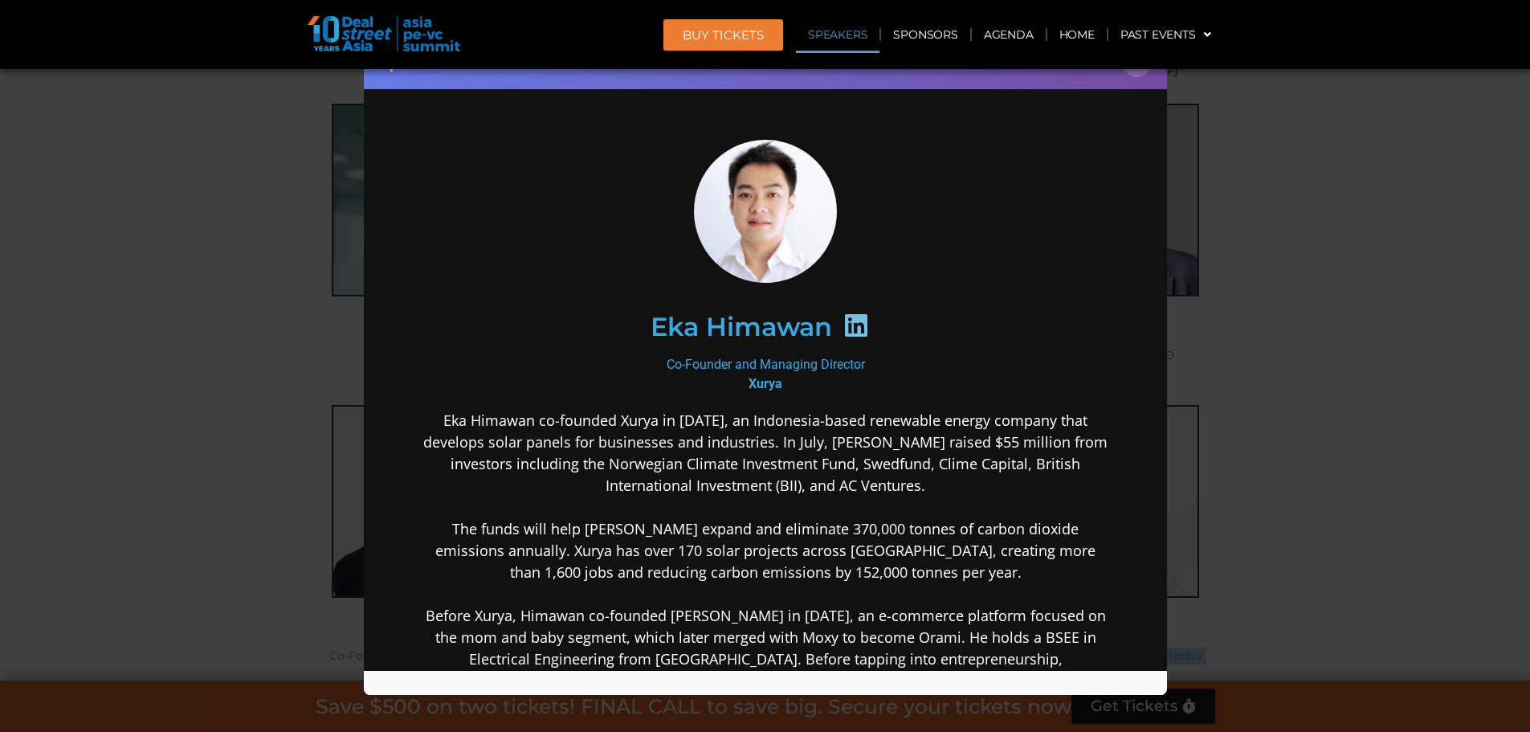
scroll to position [0, 0]
click at [1293, 302] on div "Speaker Profile ×" at bounding box center [765, 366] width 1530 height 732
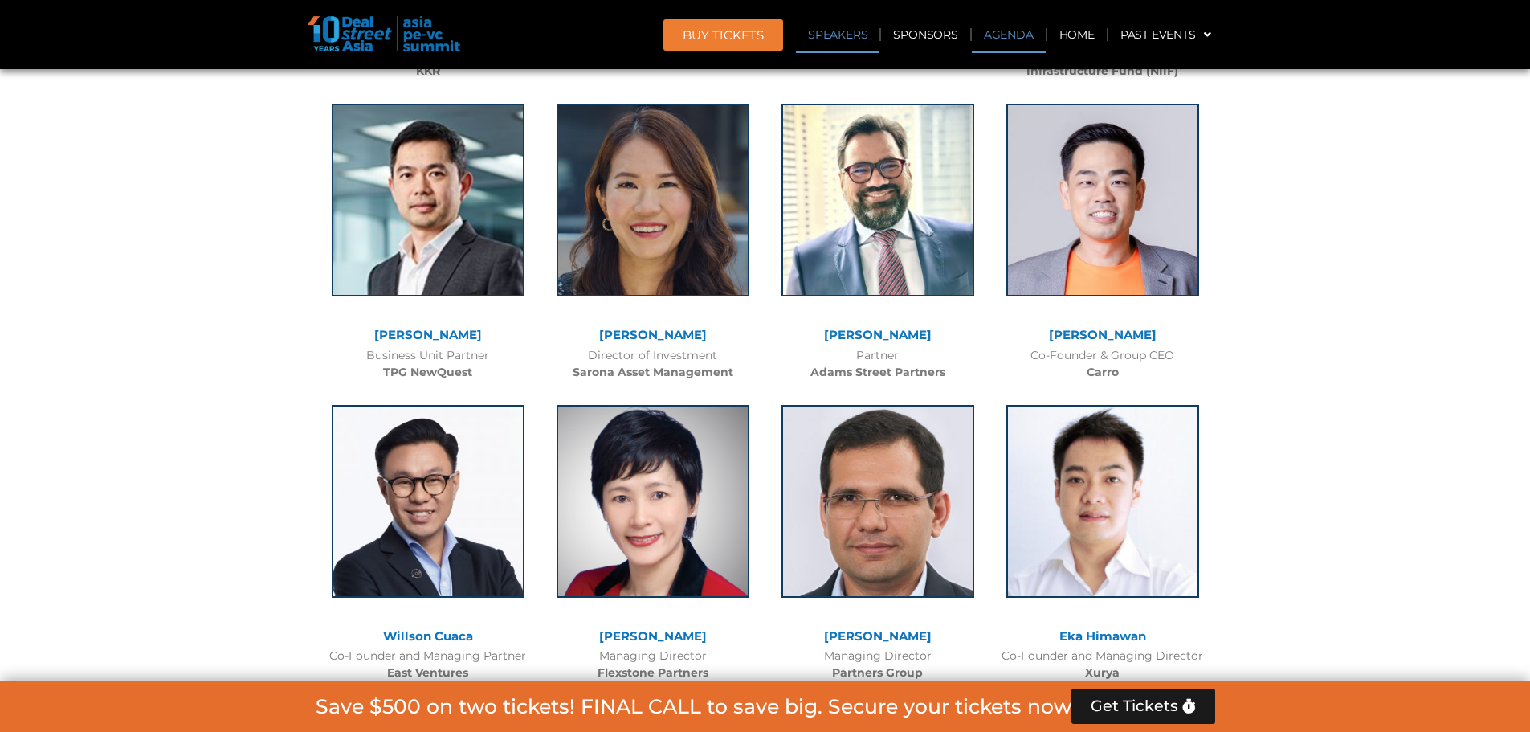
click at [1017, 31] on link "Agenda" at bounding box center [1009, 34] width 74 height 37
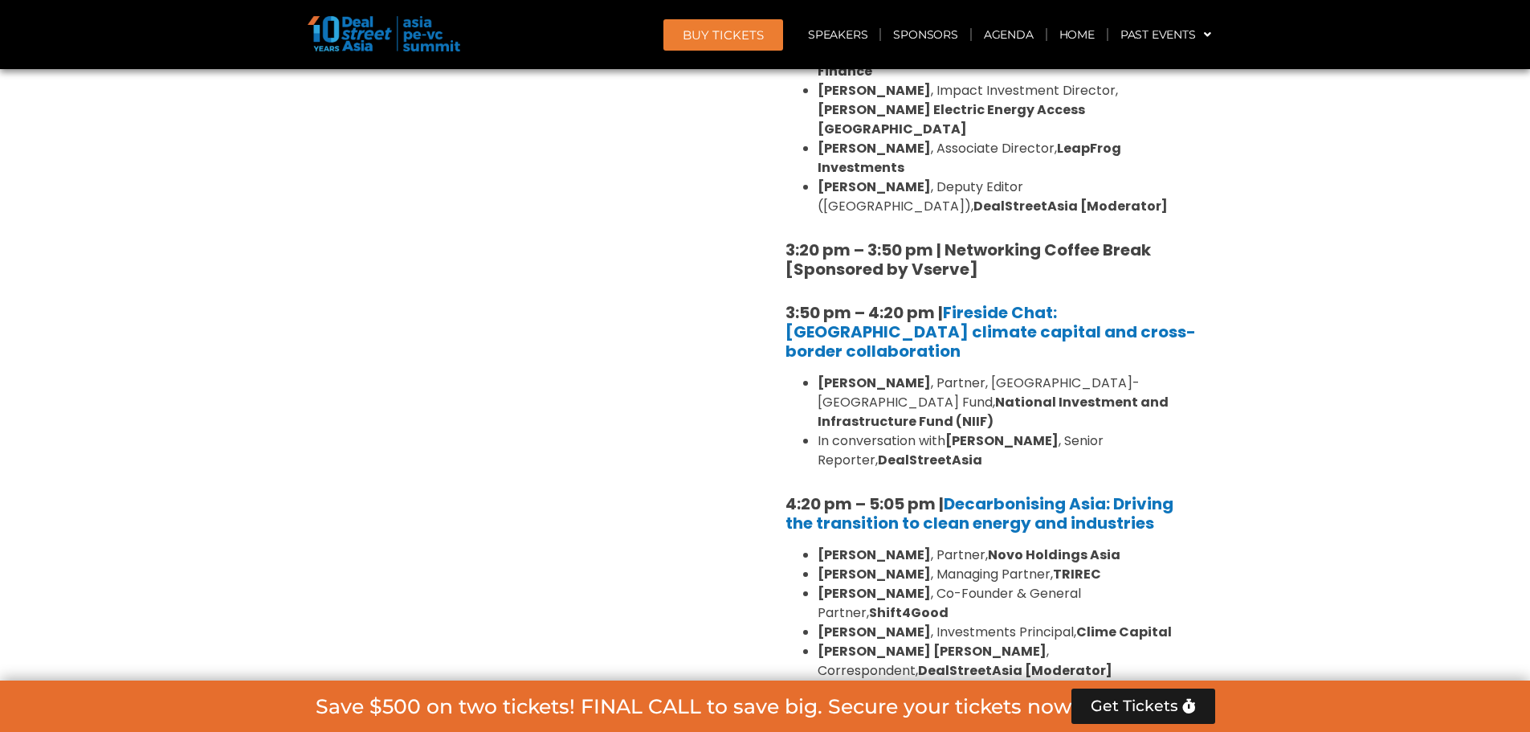
scroll to position [5184, 0]
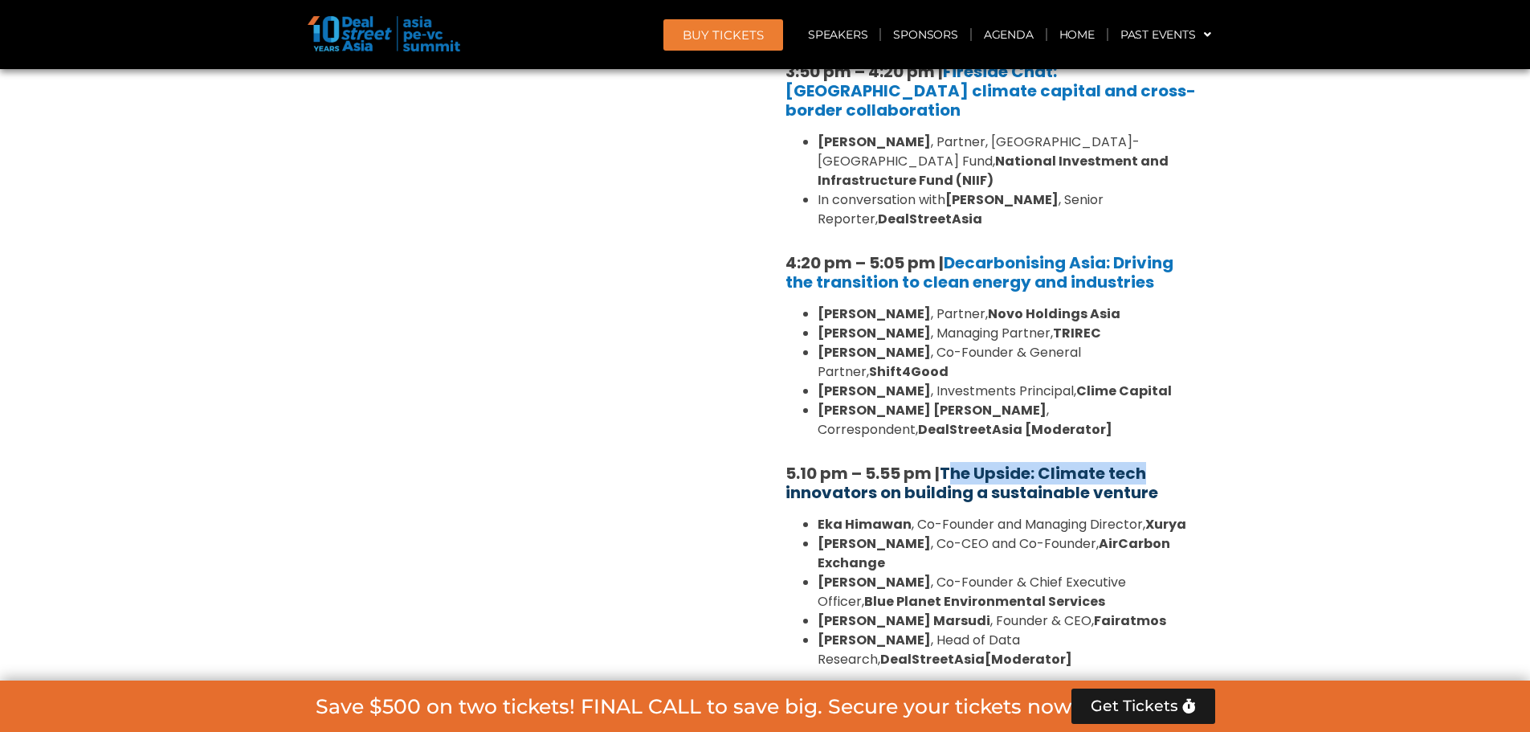
drag, startPoint x: 1200, startPoint y: 210, endPoint x: 953, endPoint y: 203, distance: 247.5
click at [953, 463] on h5 "5.10 pm – 5.55 pm | The Upside: Climate tech innovators on building a sustainab…" at bounding box center [995, 482] width 418 height 39
drag, startPoint x: 1203, startPoint y: 222, endPoint x: 944, endPoint y: 198, distance: 260.6
click at [944, 198] on div "1:40 pm – 1:45 pm | Welcome address to Climate Tech and ESG Summit track by [PE…" at bounding box center [994, 22] width 442 height 1432
